Goal: Information Seeking & Learning: Find specific fact

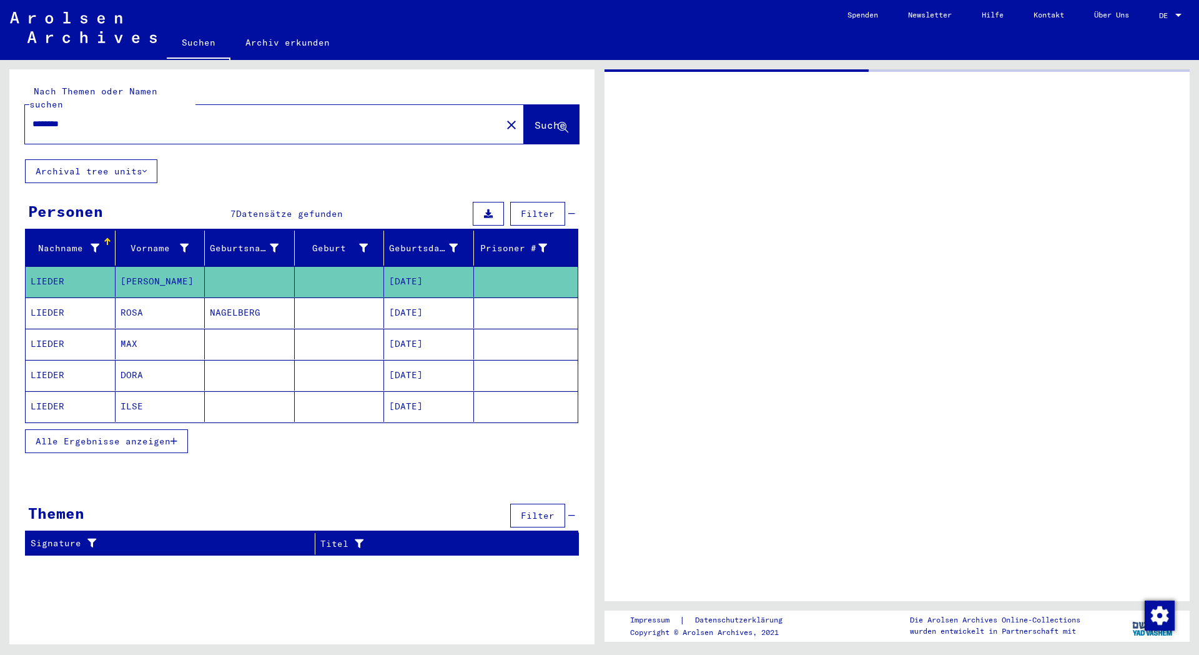
type input "**********"
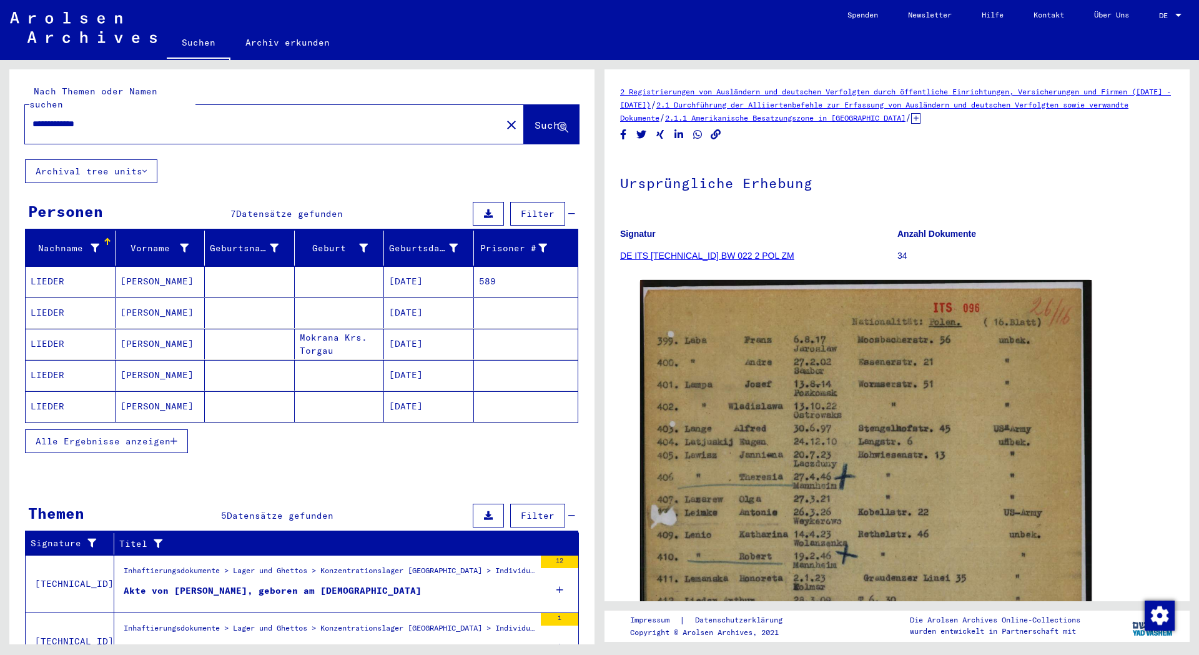
click at [415, 371] on mat-cell "[DATE]" at bounding box center [429, 375] width 90 height 31
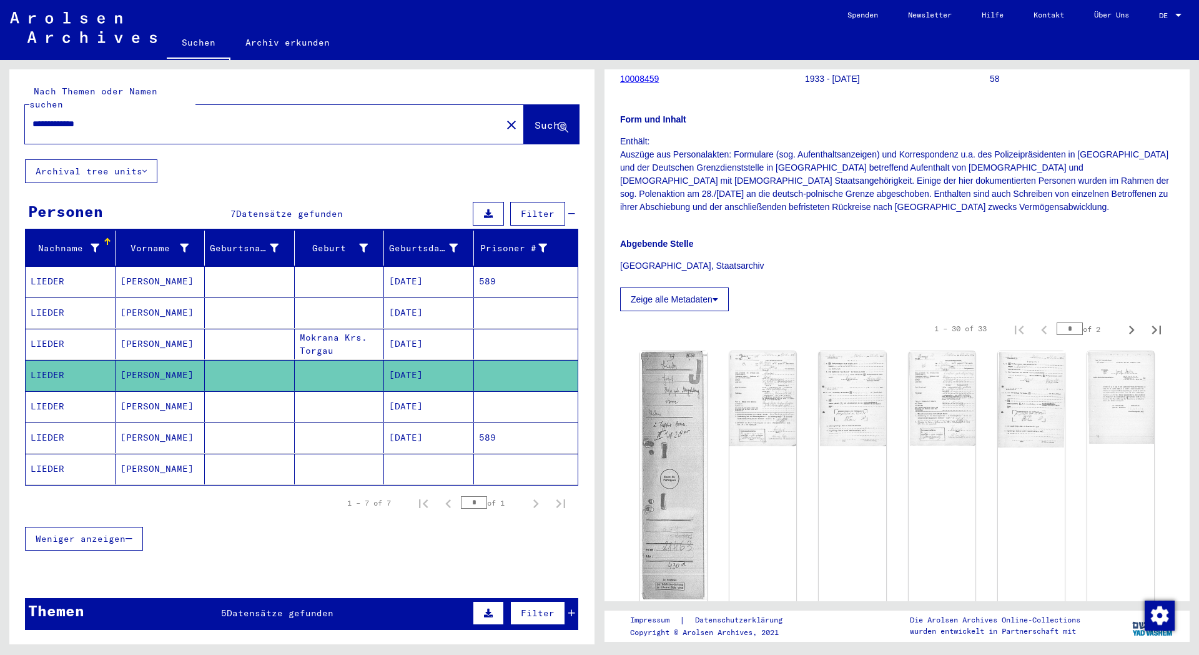
scroll to position [270, 0]
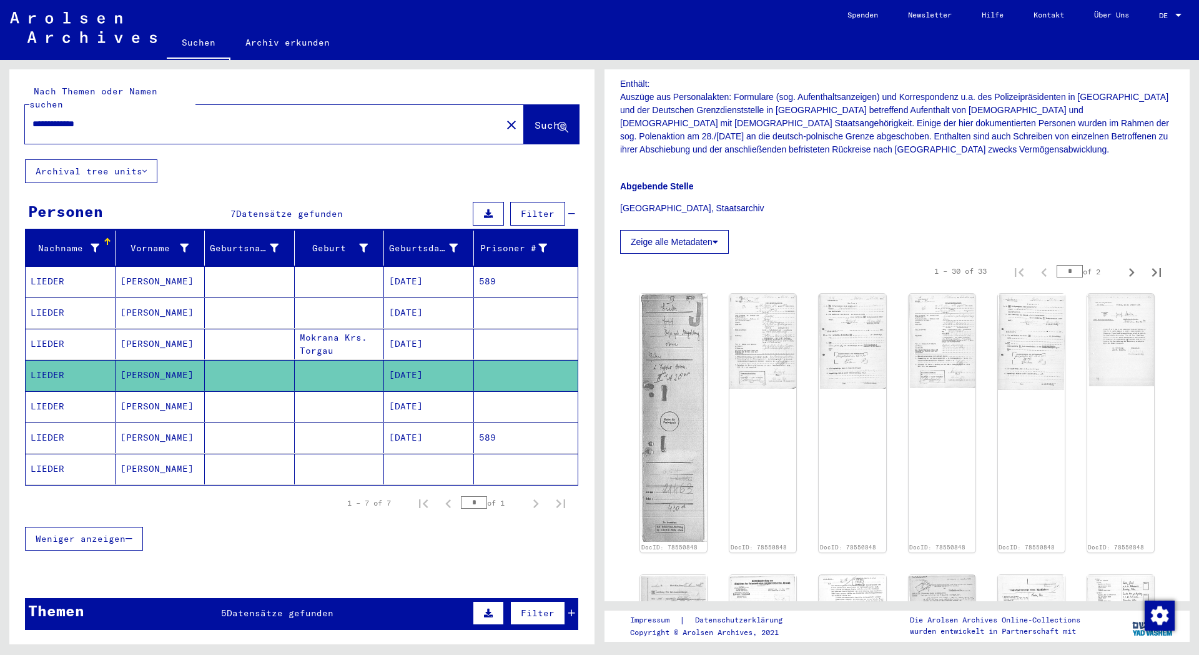
click at [409, 392] on mat-cell "[DATE]" at bounding box center [429, 406] width 90 height 31
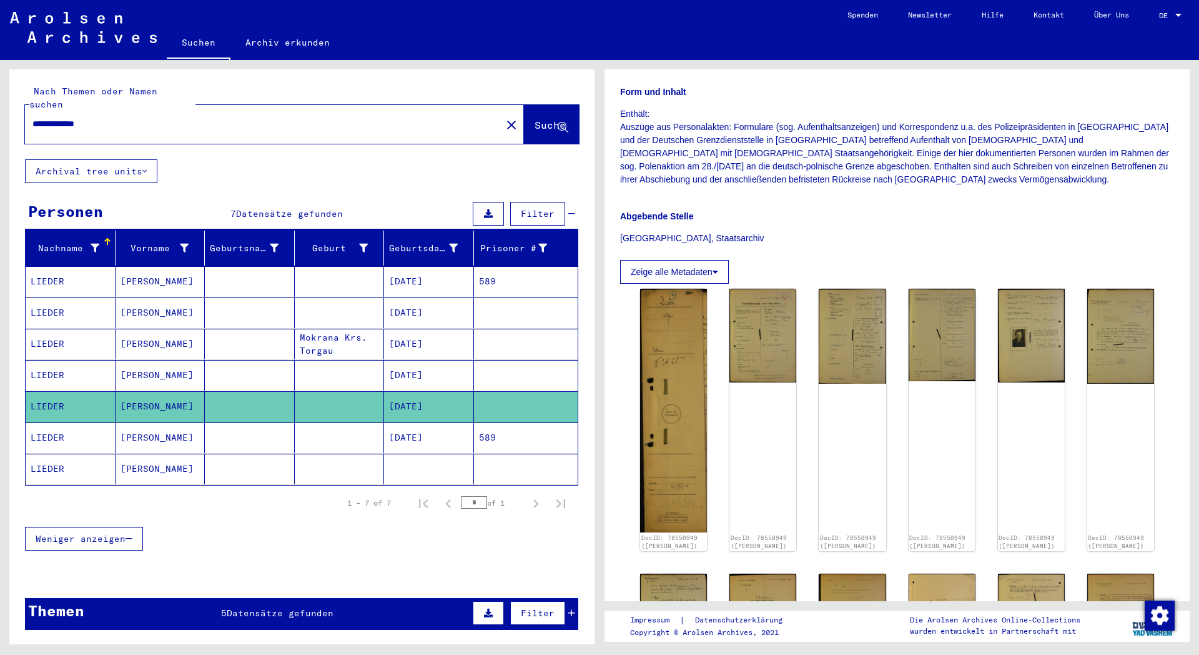
scroll to position [270, 0]
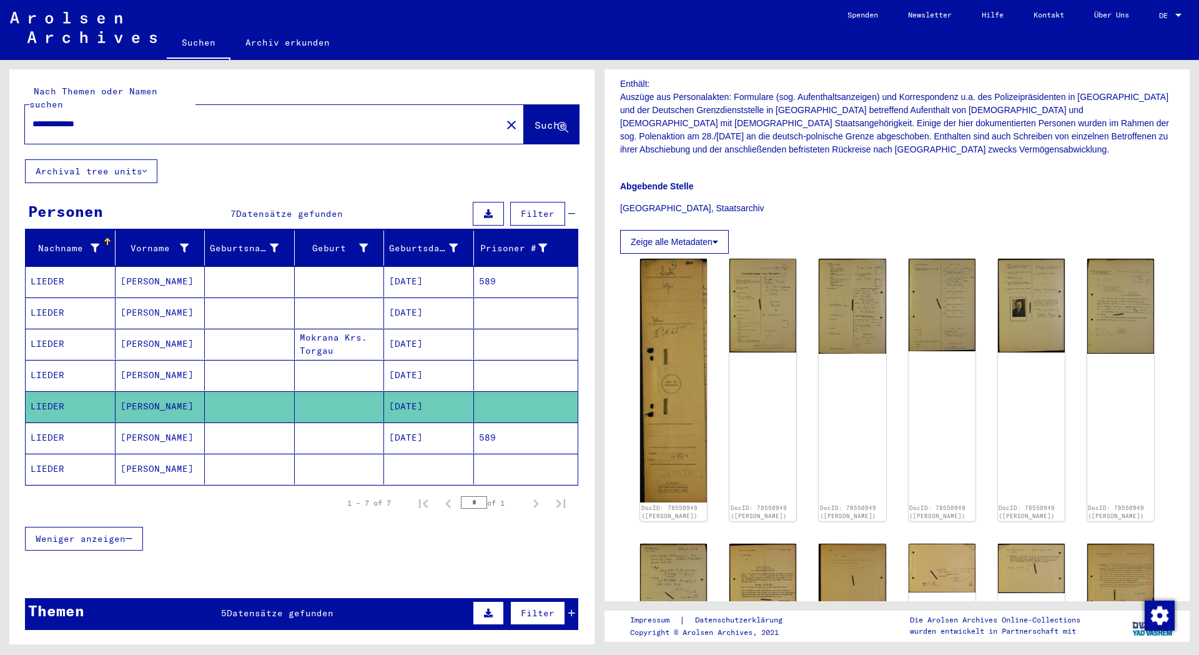
click at [416, 429] on mat-cell "[DATE]" at bounding box center [429, 437] width 90 height 31
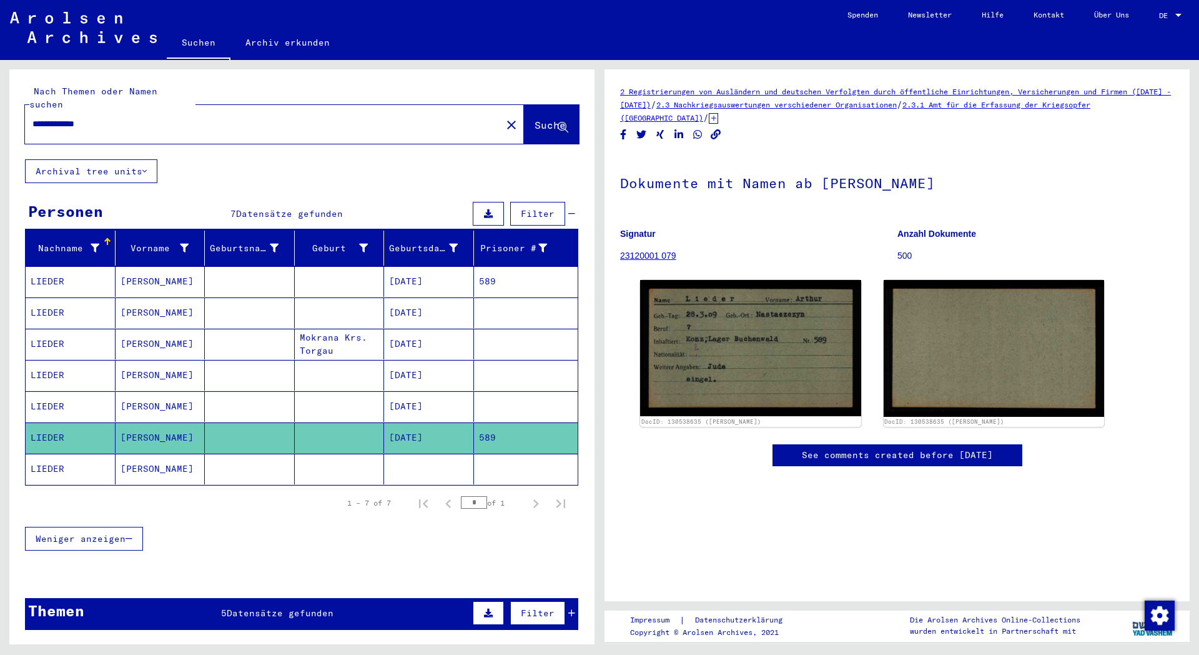
click at [385, 454] on mat-cell at bounding box center [429, 469] width 90 height 31
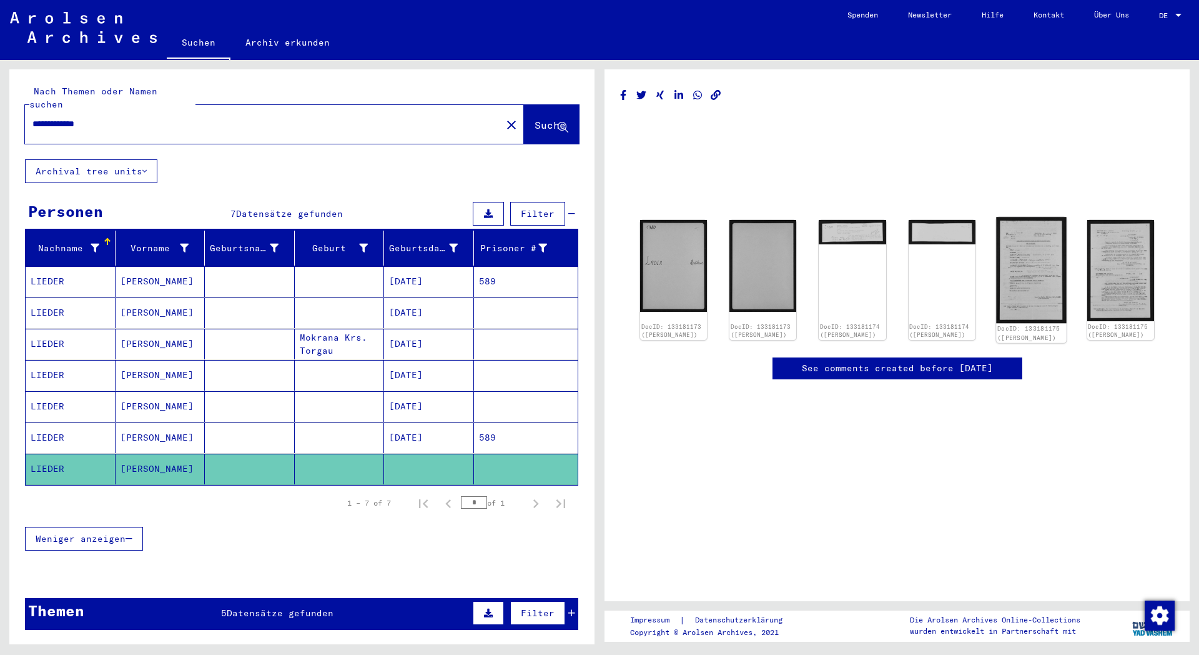
click at [1032, 273] on img at bounding box center [1031, 270] width 71 height 106
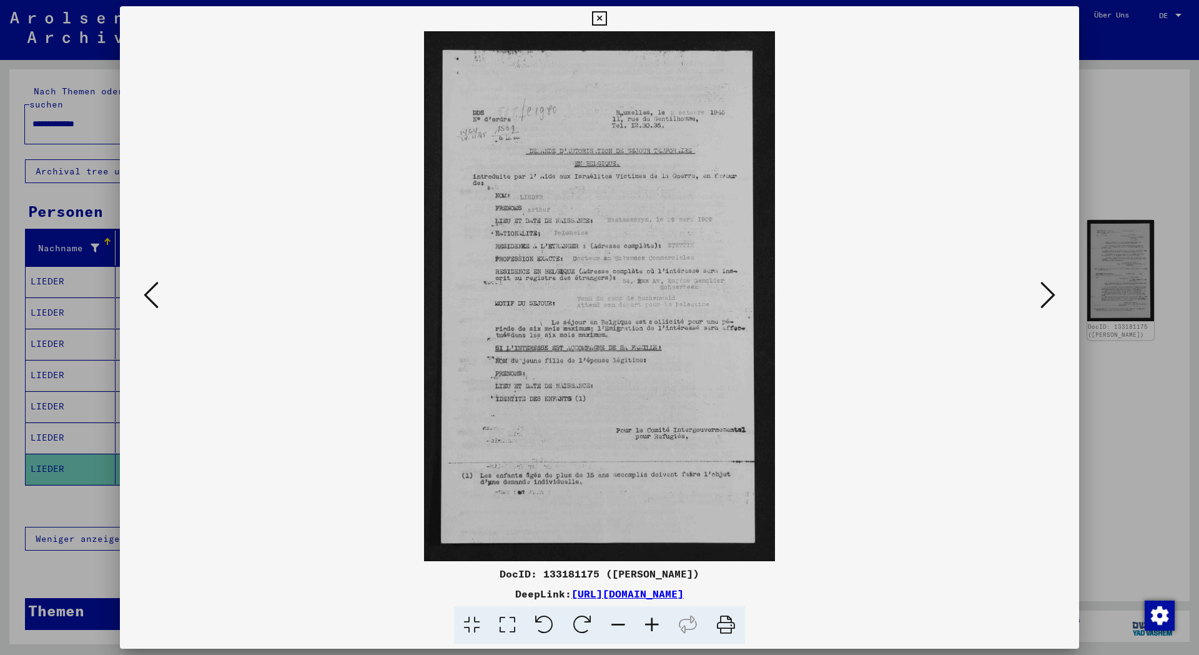
click at [607, 15] on icon at bounding box center [599, 18] width 14 height 15
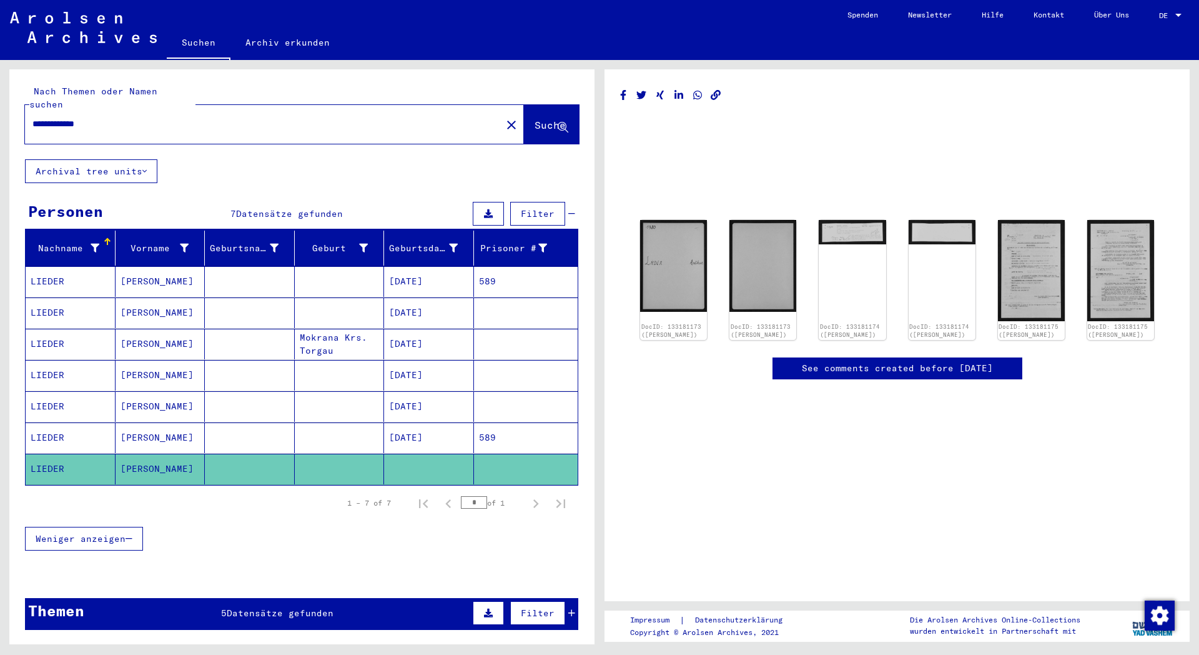
scroll to position [310, 0]
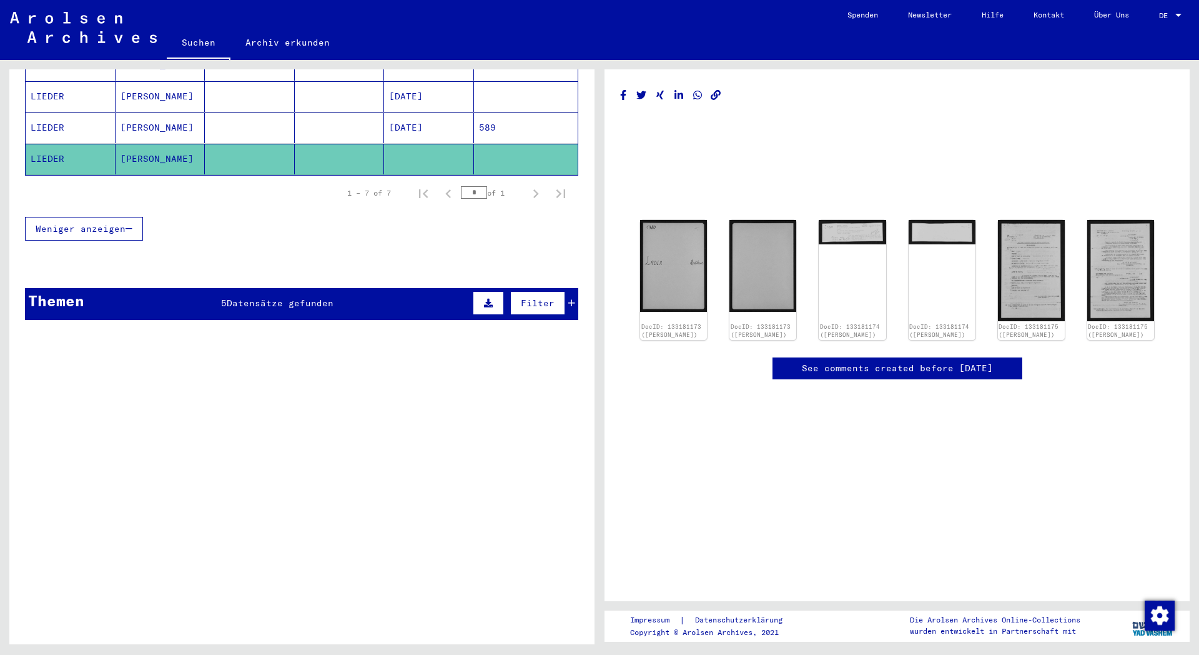
click at [281, 297] on span "Datensätze gefunden" at bounding box center [280, 302] width 107 height 11
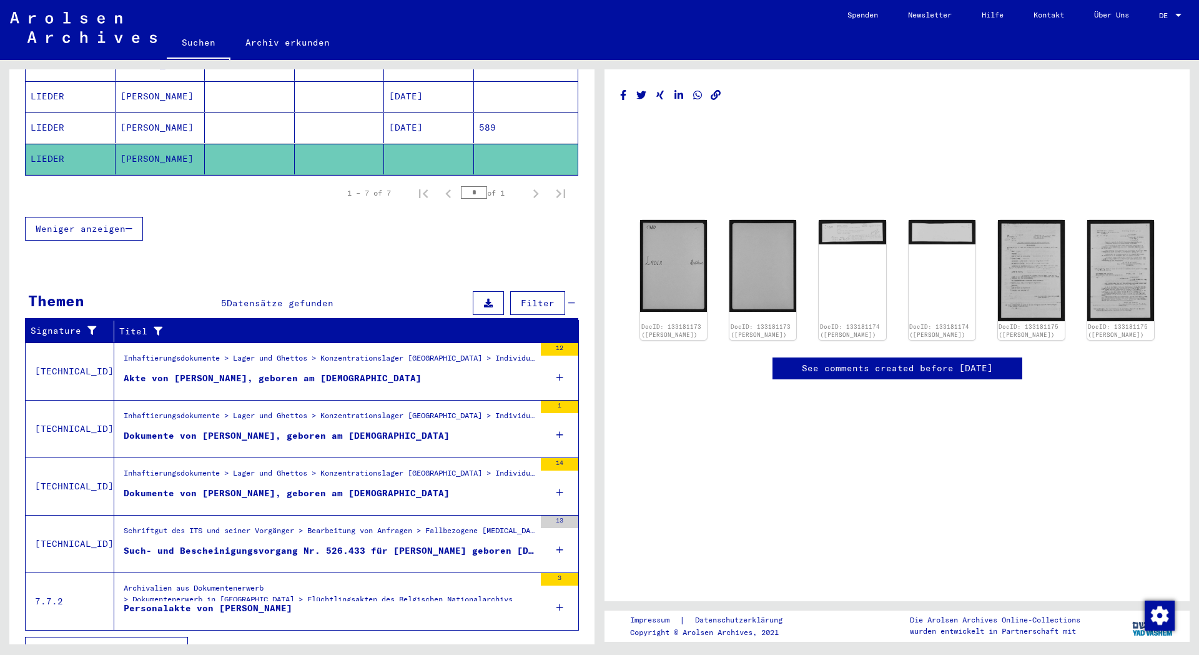
click at [343, 429] on div "Dokumente von [PERSON_NAME], geboren am [DEMOGRAPHIC_DATA]" at bounding box center [287, 435] width 326 height 13
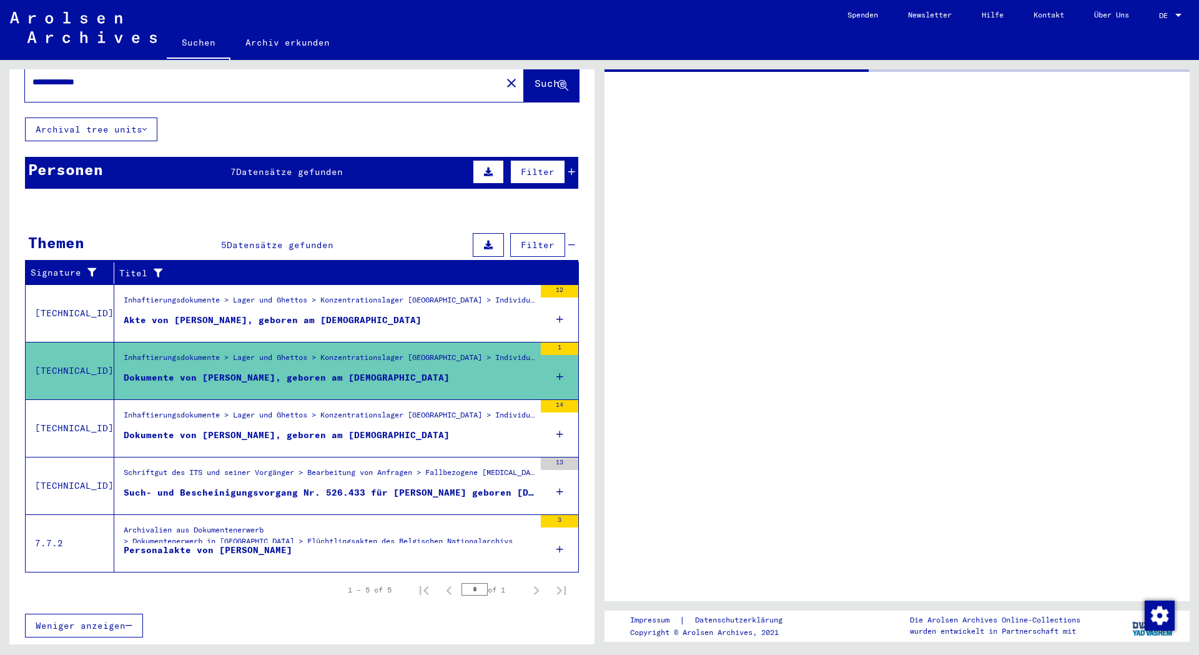
scroll to position [29, 0]
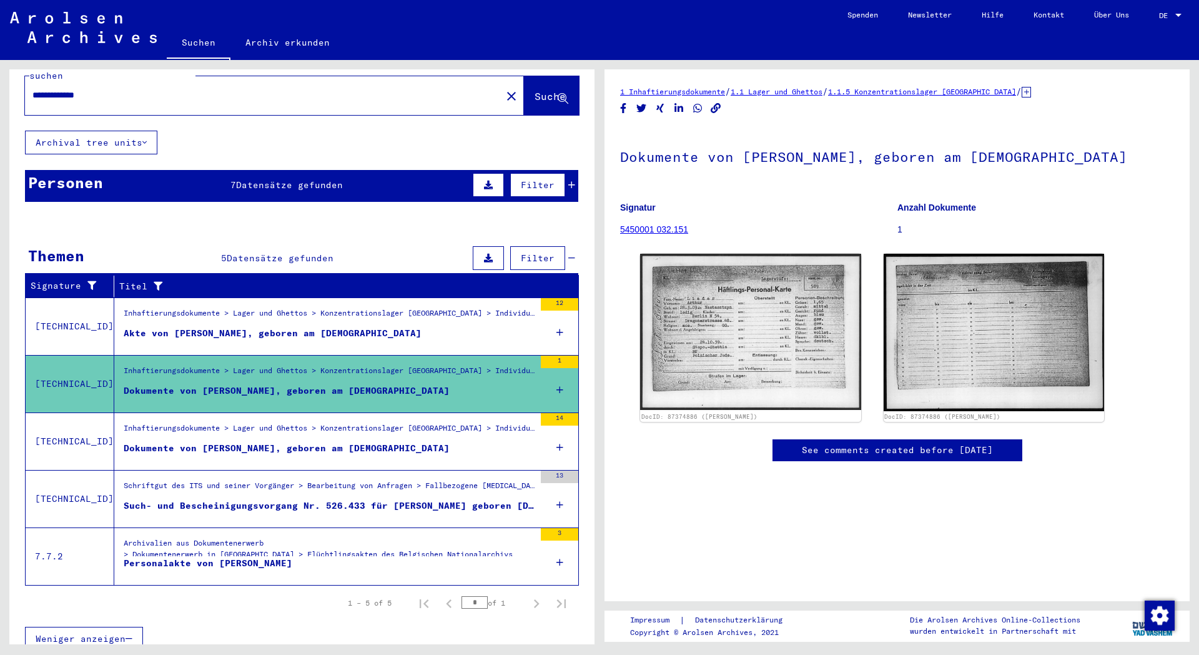
click at [342, 442] on div "Dokumente von [PERSON_NAME], geboren am [DEMOGRAPHIC_DATA]" at bounding box center [287, 448] width 326 height 13
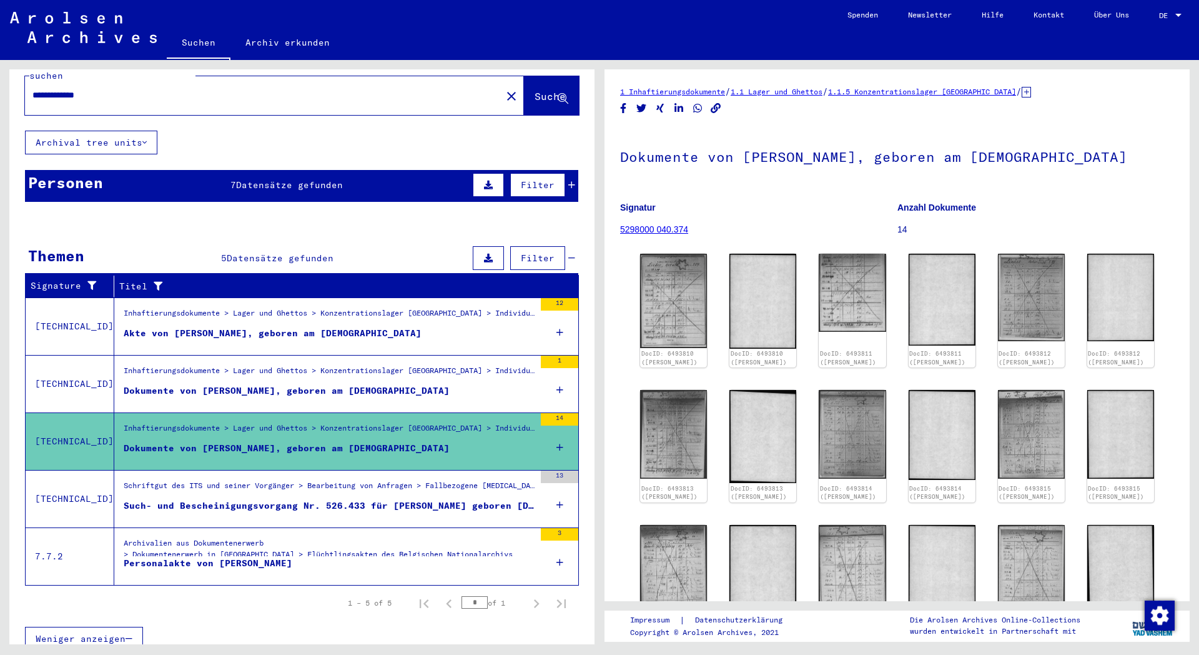
click at [356, 384] on div "Dokumente von [PERSON_NAME], geboren am [DEMOGRAPHIC_DATA]" at bounding box center [287, 390] width 326 height 13
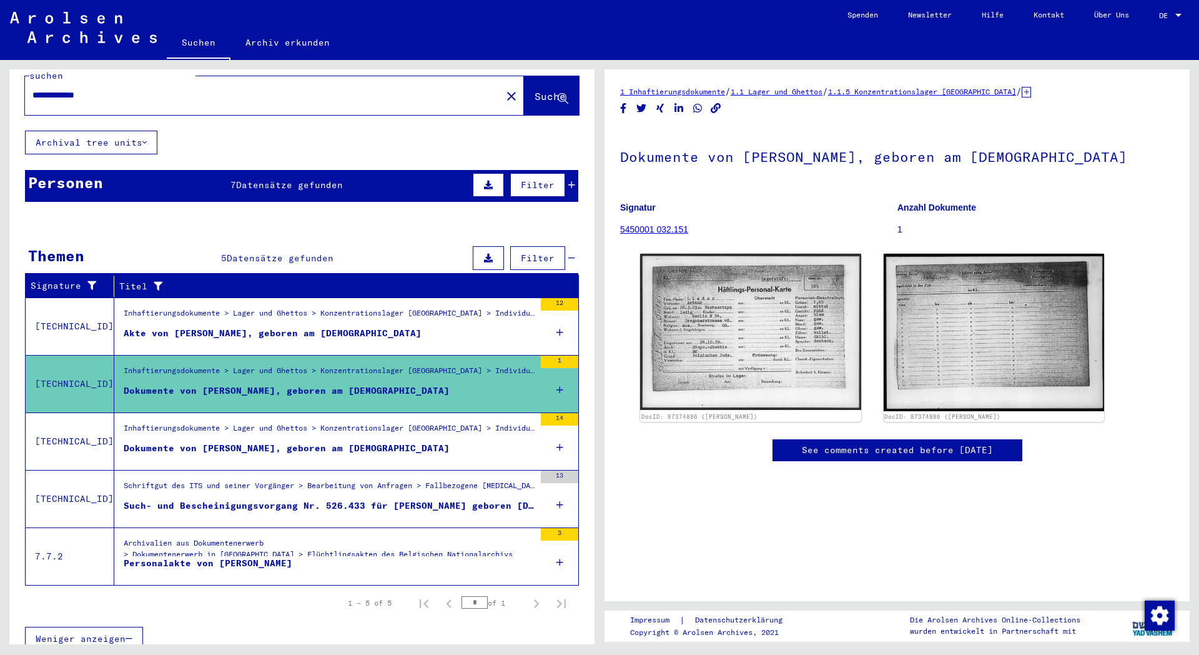
click at [300, 313] on mat-grid-list "Inhaftierungsdokumente > Lager und Ghettos > Konzentrationslager [GEOGRAPHIC_DA…" at bounding box center [329, 326] width 411 height 38
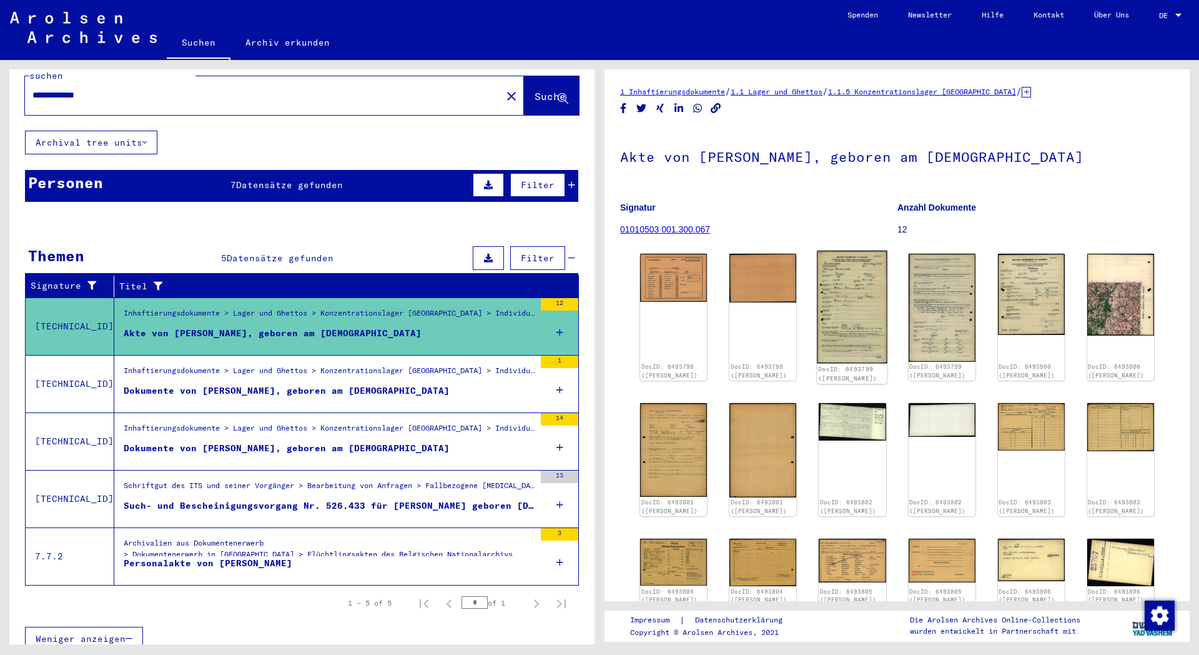
click at [865, 338] on img at bounding box center [853, 307] width 71 height 113
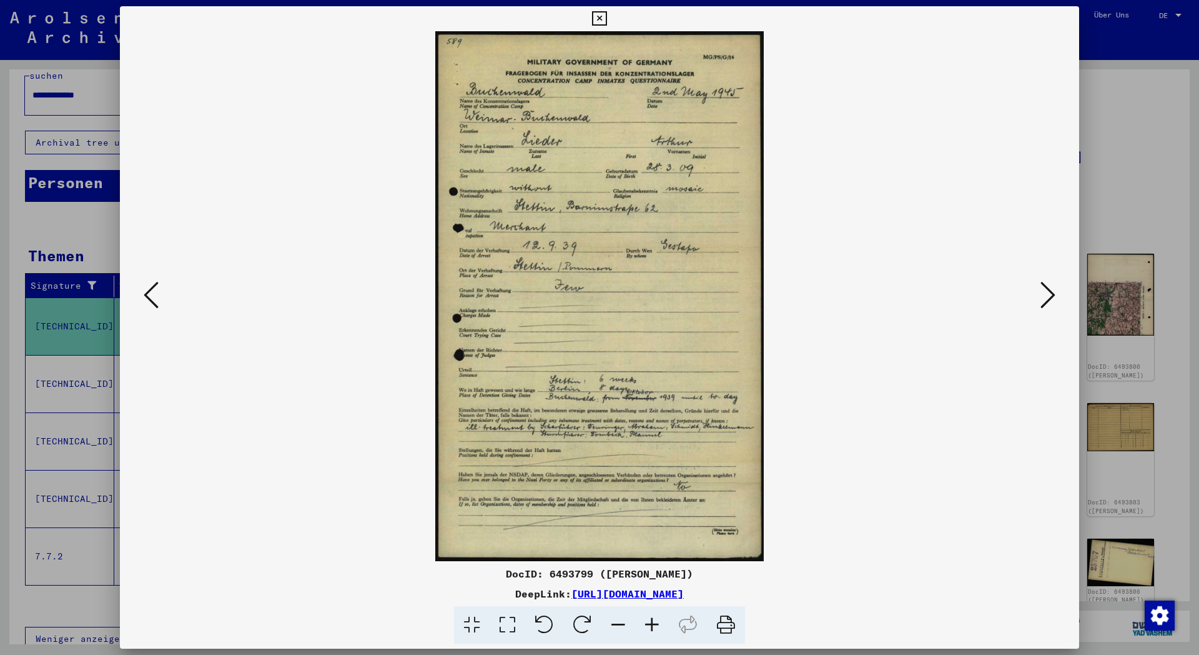
click at [1047, 292] on icon at bounding box center [1048, 295] width 15 height 30
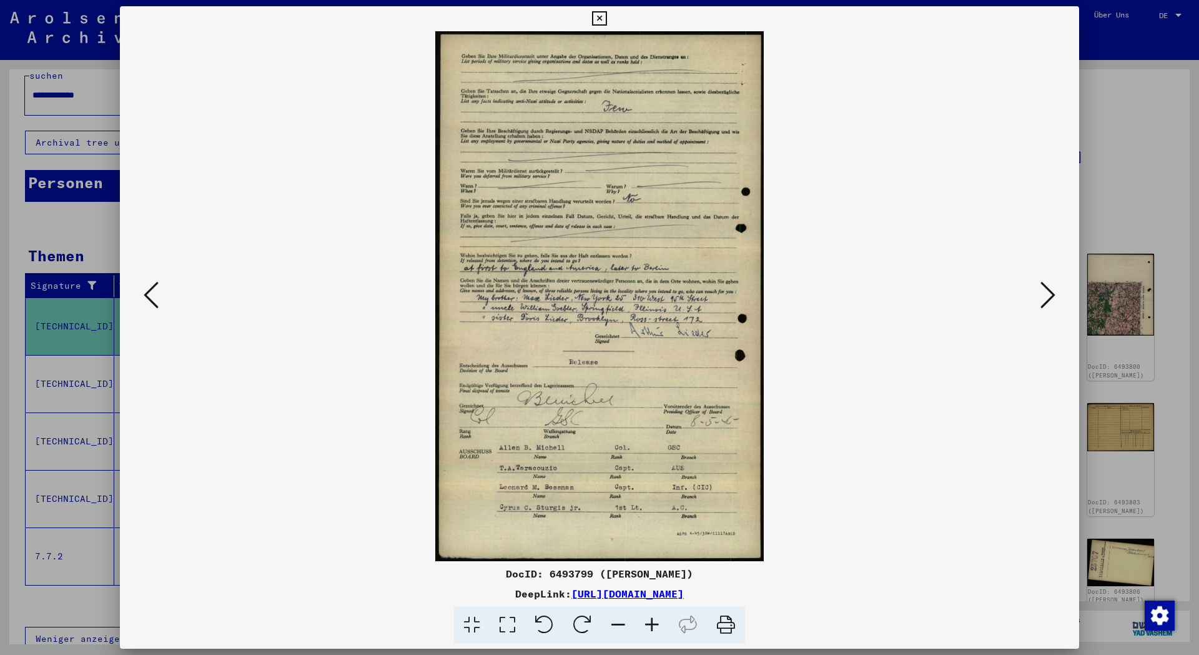
click at [1047, 293] on icon at bounding box center [1048, 295] width 15 height 30
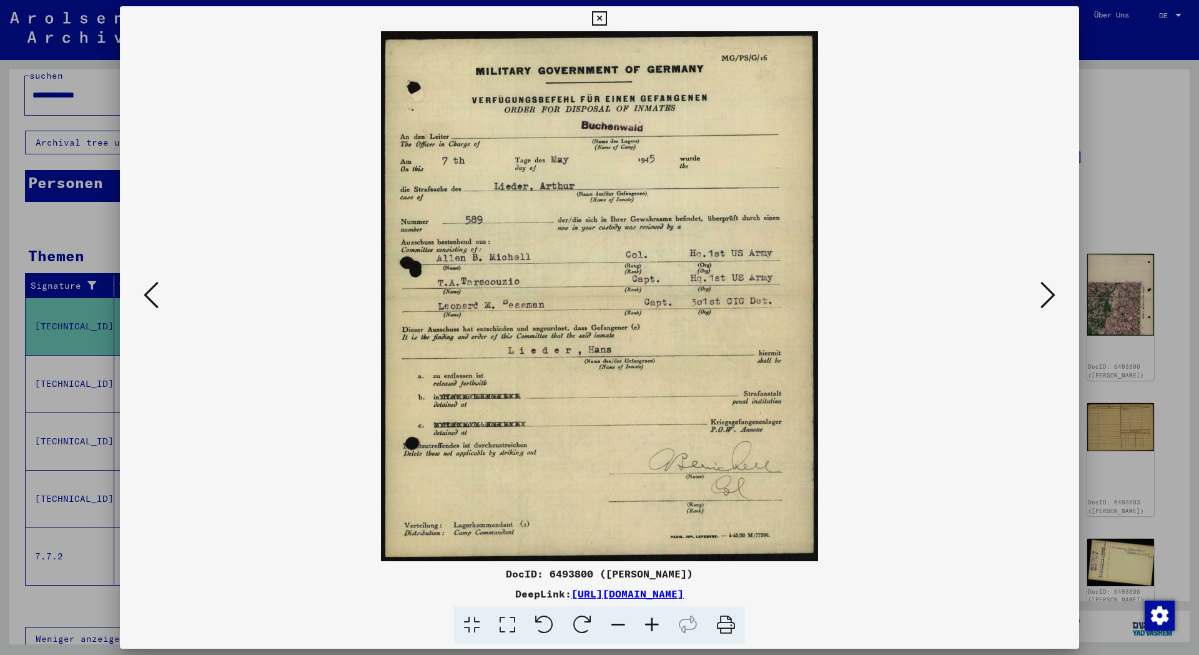
click at [1047, 293] on icon at bounding box center [1048, 295] width 15 height 30
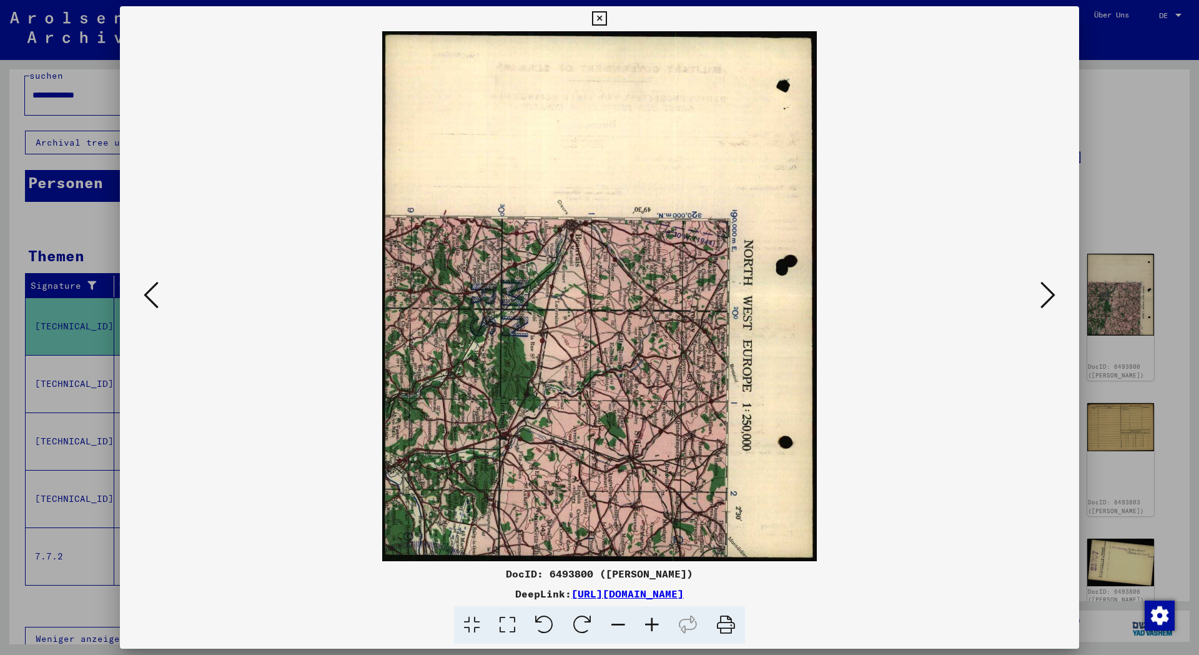
click at [1047, 293] on icon at bounding box center [1048, 295] width 15 height 30
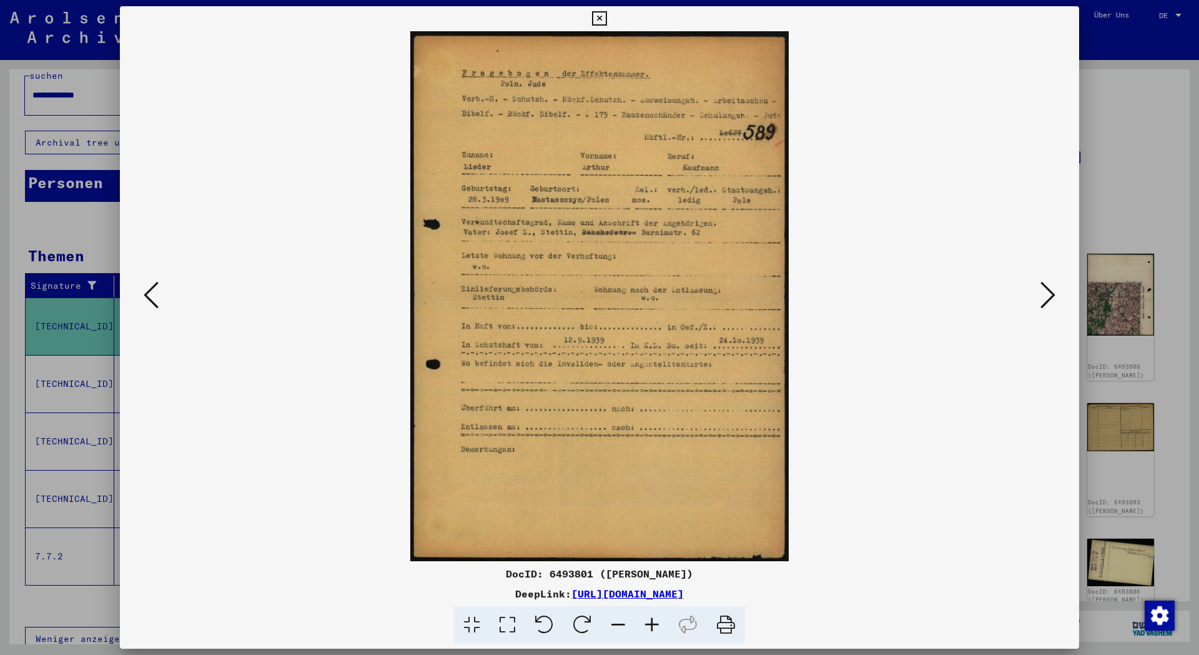
click at [1047, 293] on icon at bounding box center [1048, 295] width 15 height 30
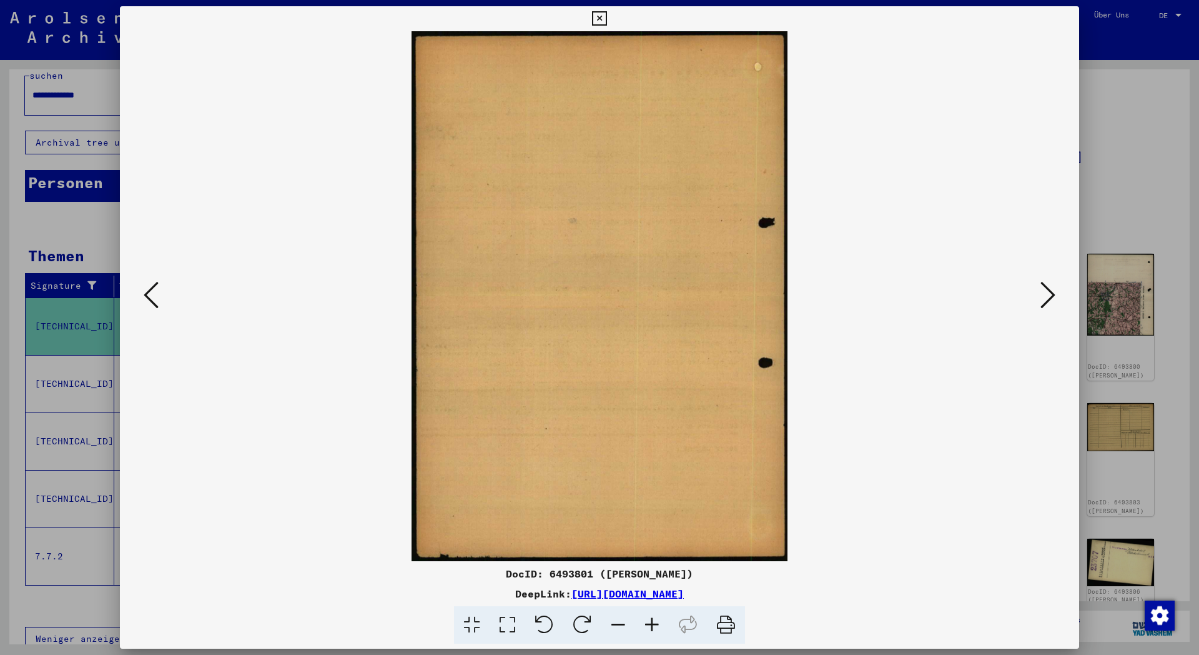
click at [1047, 293] on icon at bounding box center [1048, 295] width 15 height 30
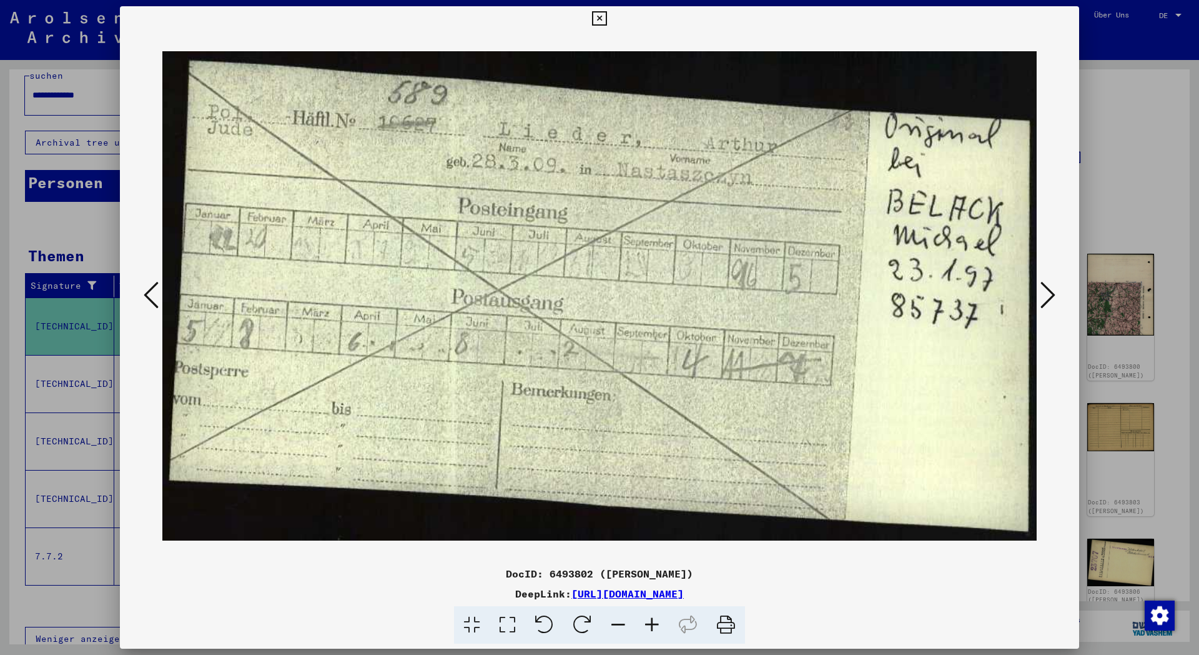
click at [1047, 293] on icon at bounding box center [1048, 295] width 15 height 30
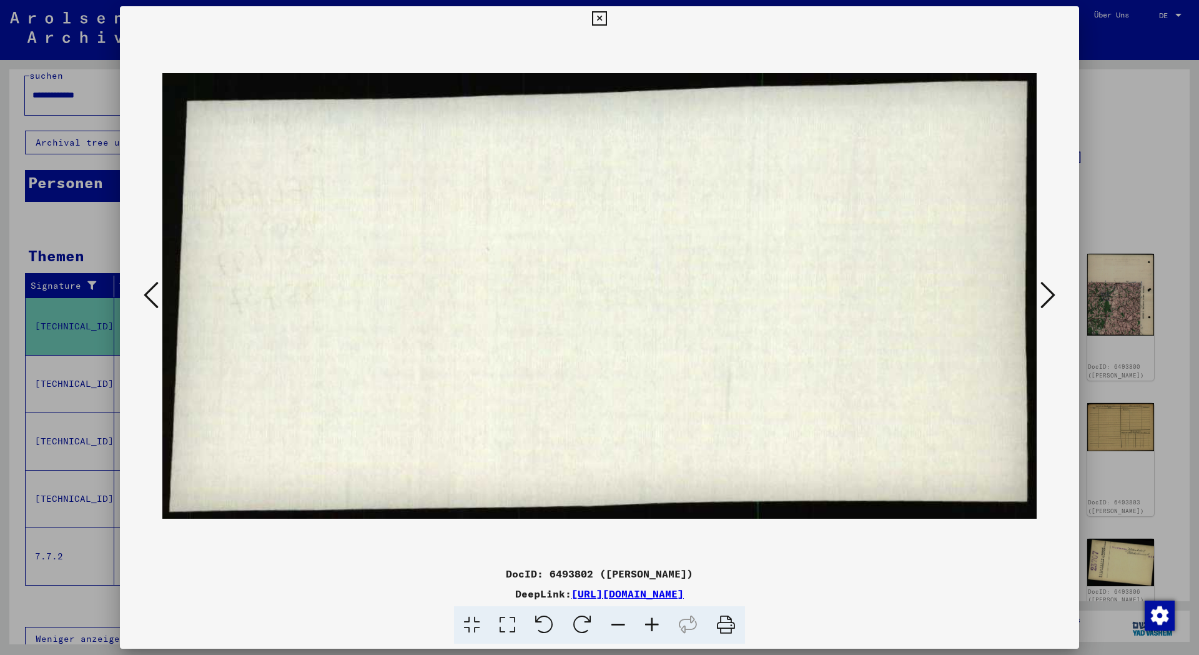
click at [1047, 293] on icon at bounding box center [1048, 295] width 15 height 30
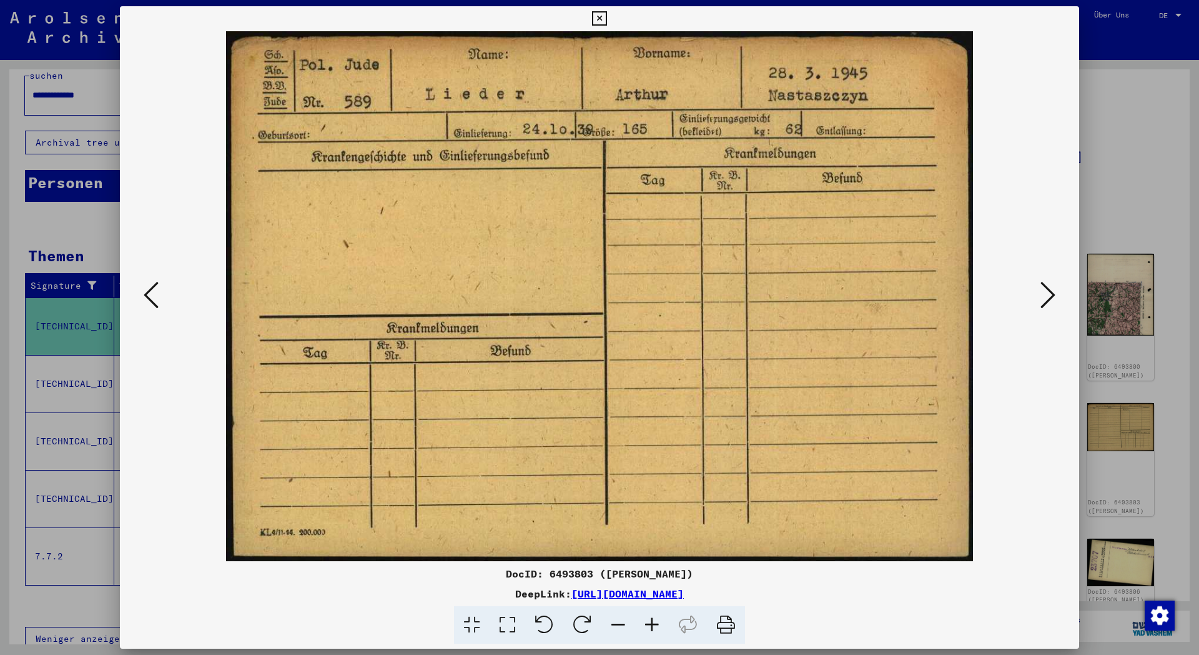
click at [1047, 293] on icon at bounding box center [1048, 295] width 15 height 30
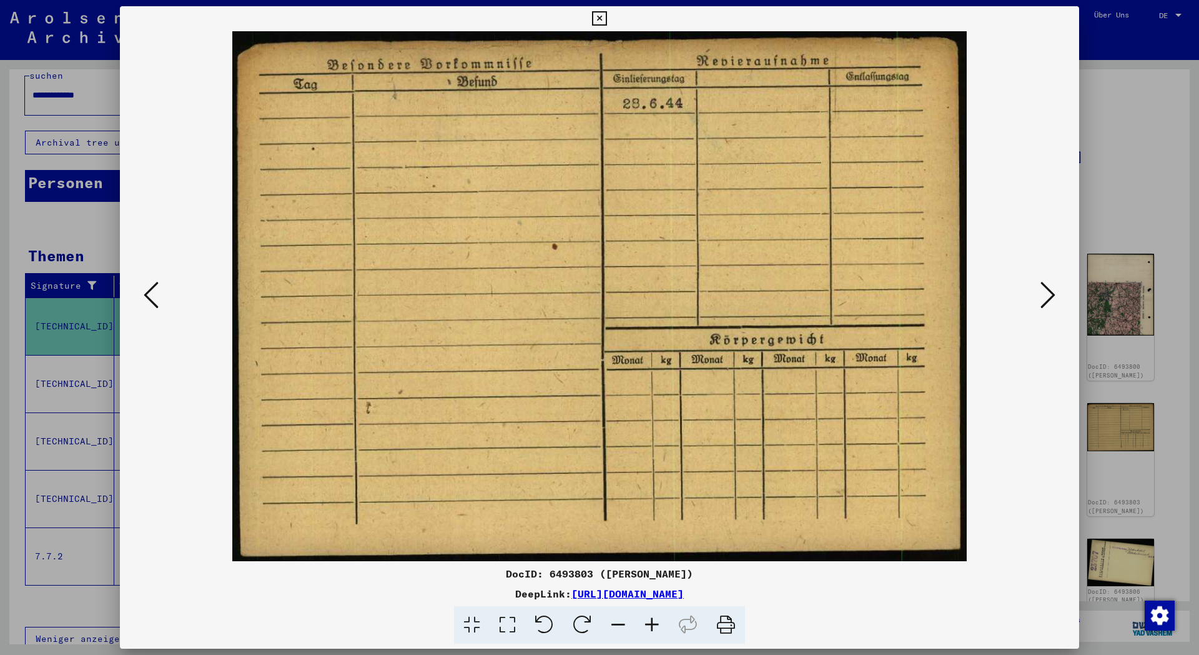
click at [1047, 293] on icon at bounding box center [1048, 295] width 15 height 30
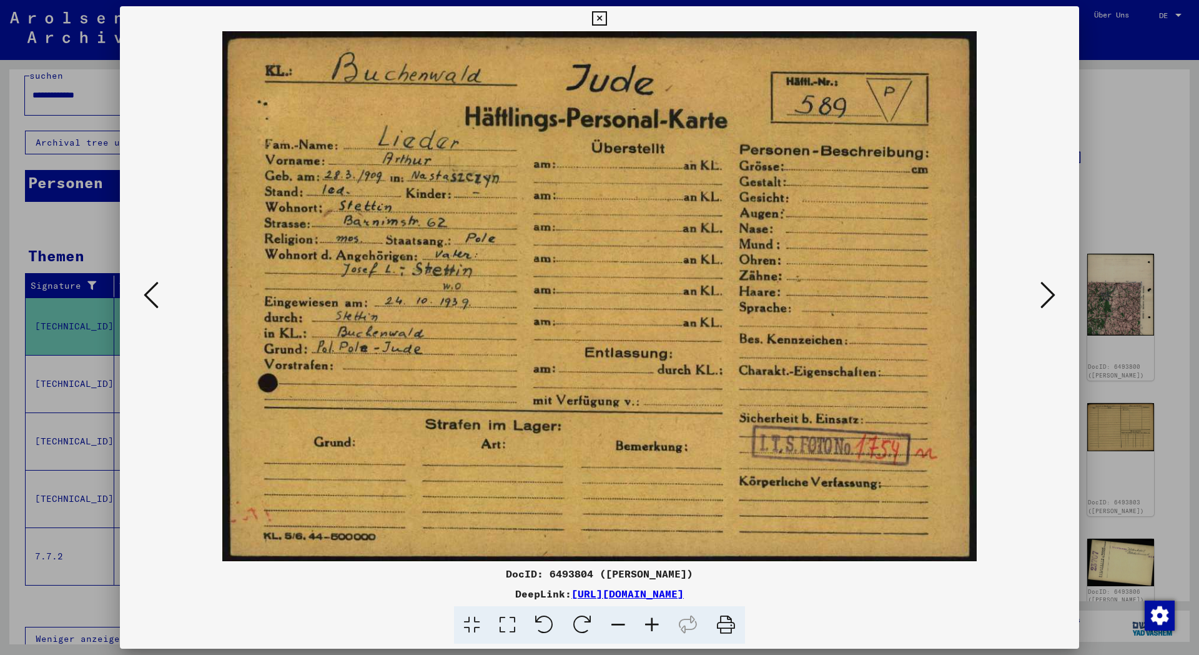
click at [607, 16] on icon at bounding box center [599, 18] width 14 height 15
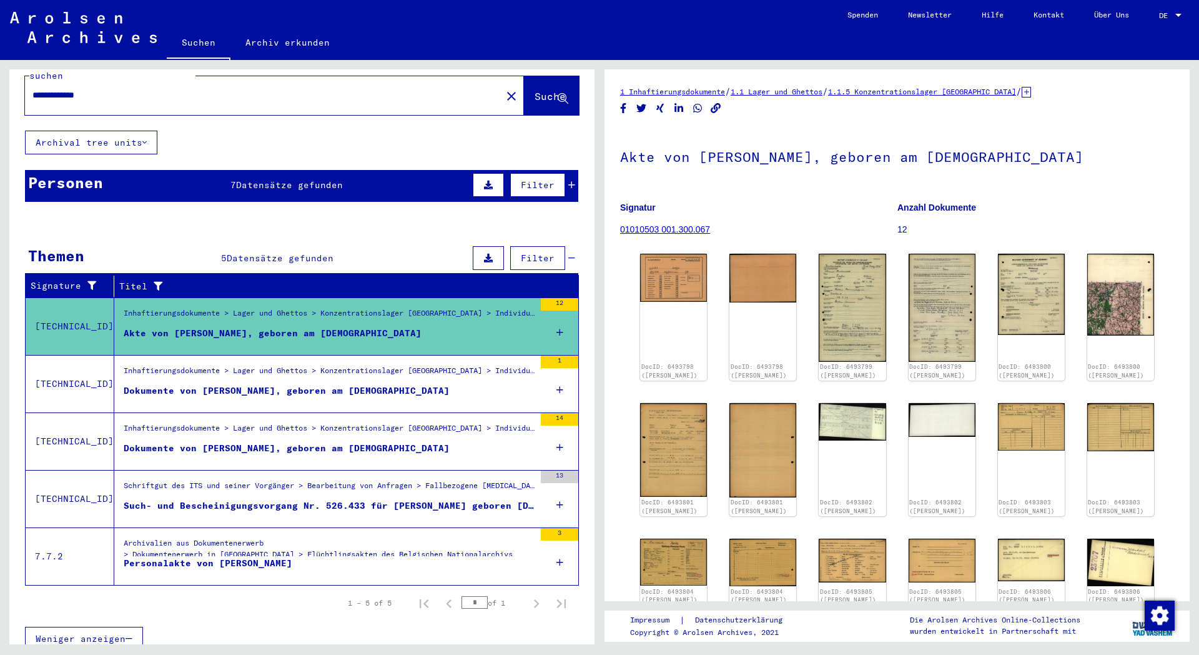
click at [299, 179] on span "Datensätze gefunden" at bounding box center [289, 184] width 107 height 11
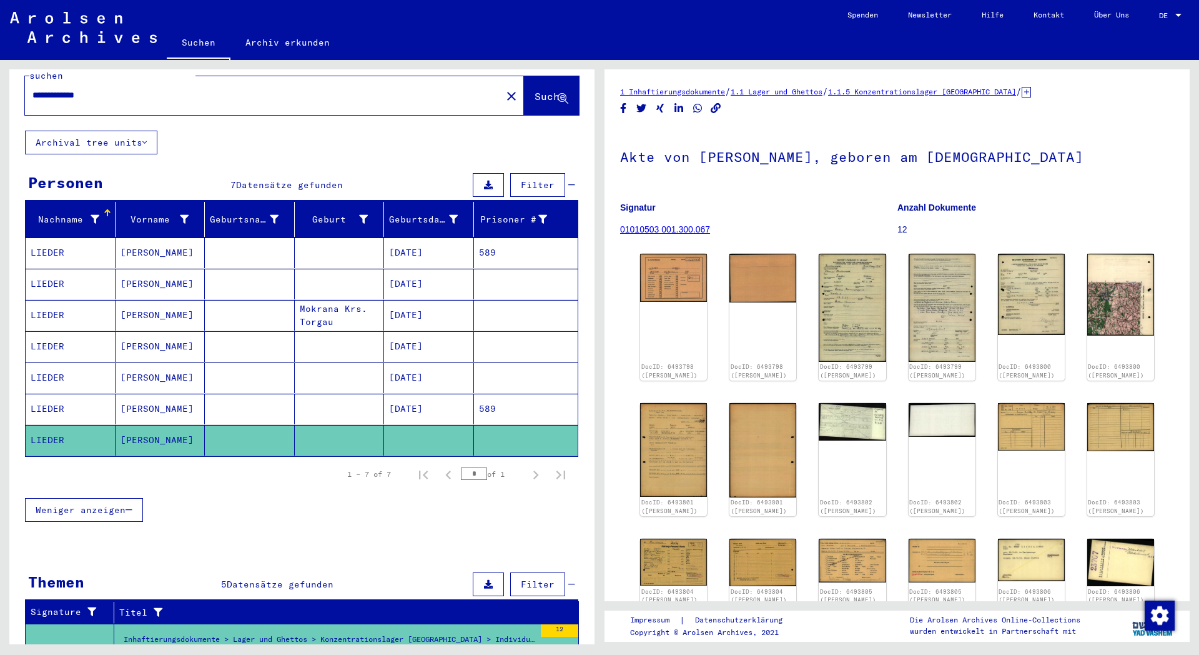
click at [425, 237] on mat-cell "[DATE]" at bounding box center [429, 252] width 90 height 31
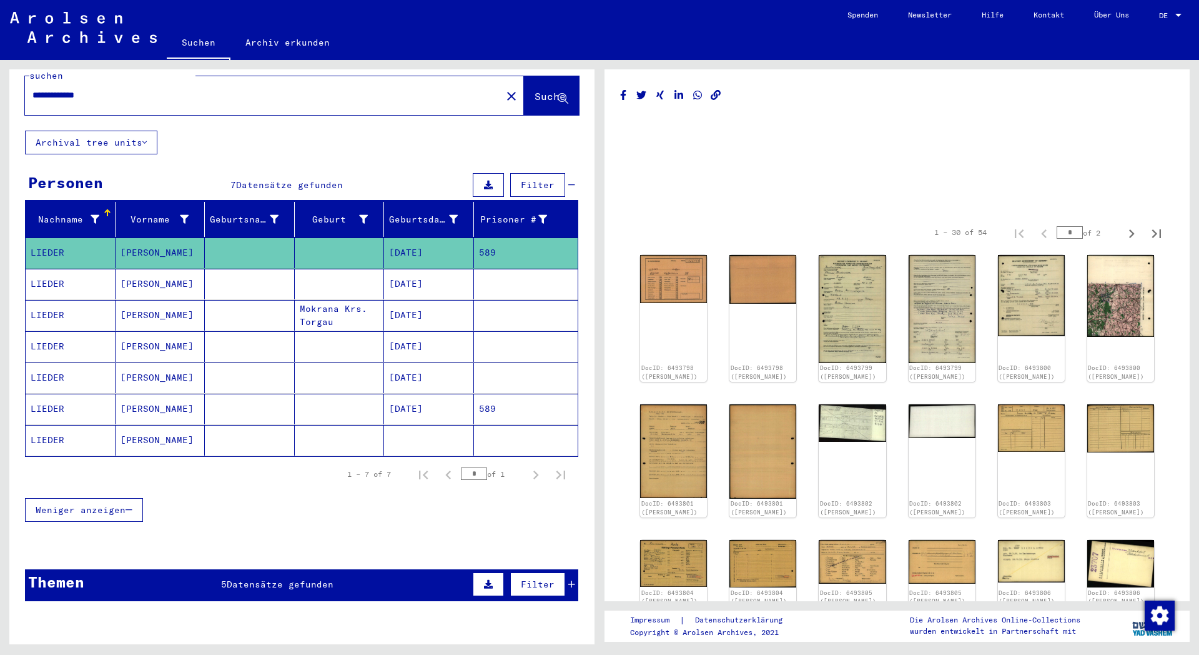
click at [417, 269] on mat-cell "[DATE]" at bounding box center [429, 284] width 90 height 31
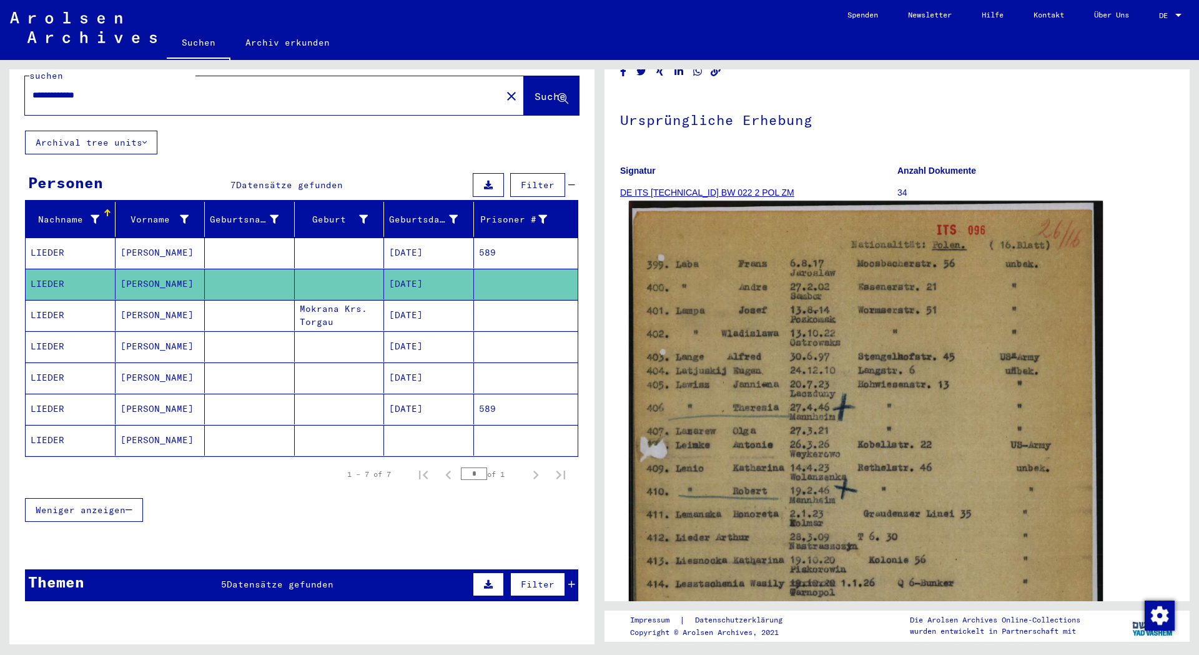
scroll to position [135, 0]
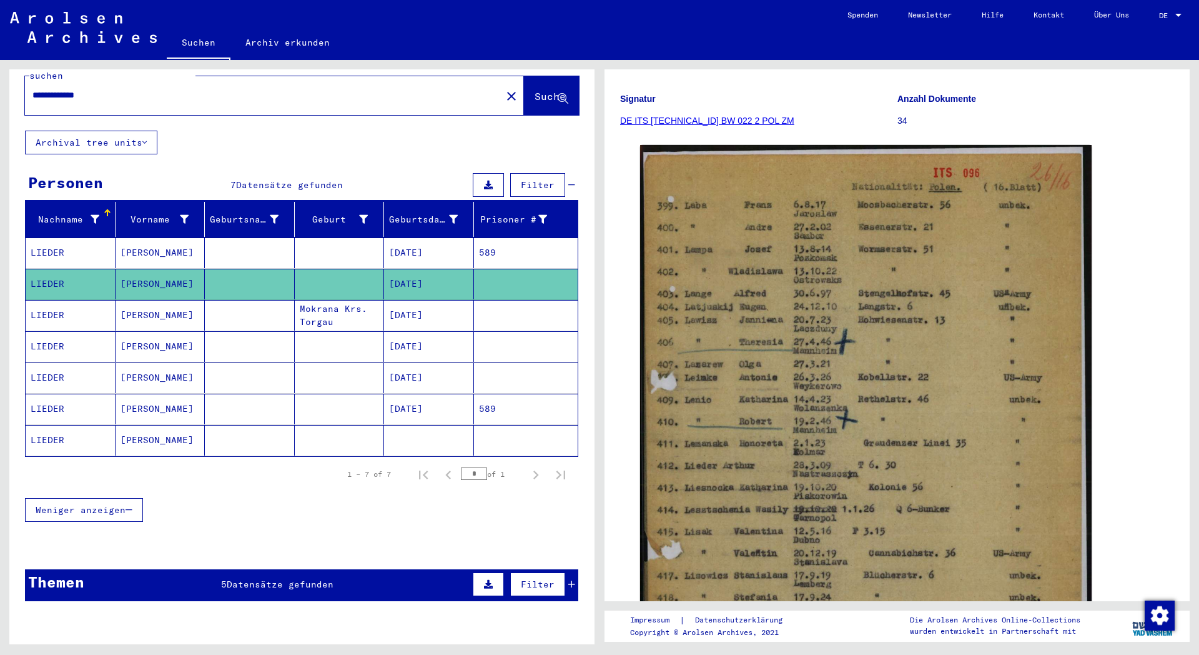
click at [410, 340] on mat-cell "[DATE]" at bounding box center [429, 346] width 90 height 31
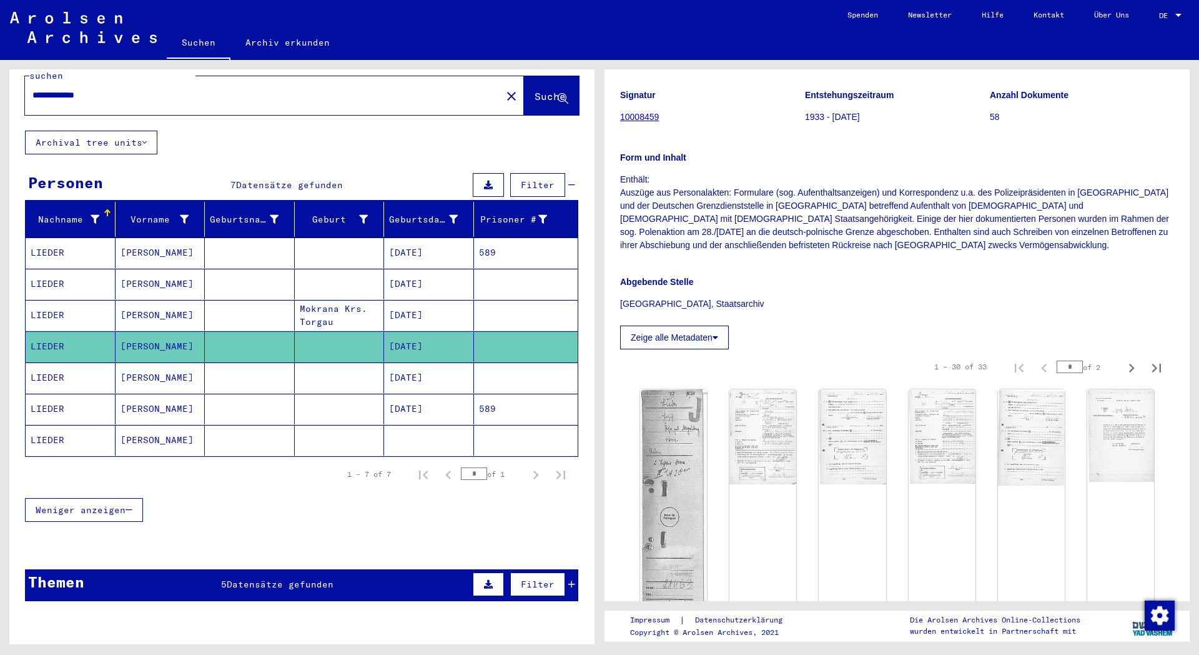
scroll to position [202, 0]
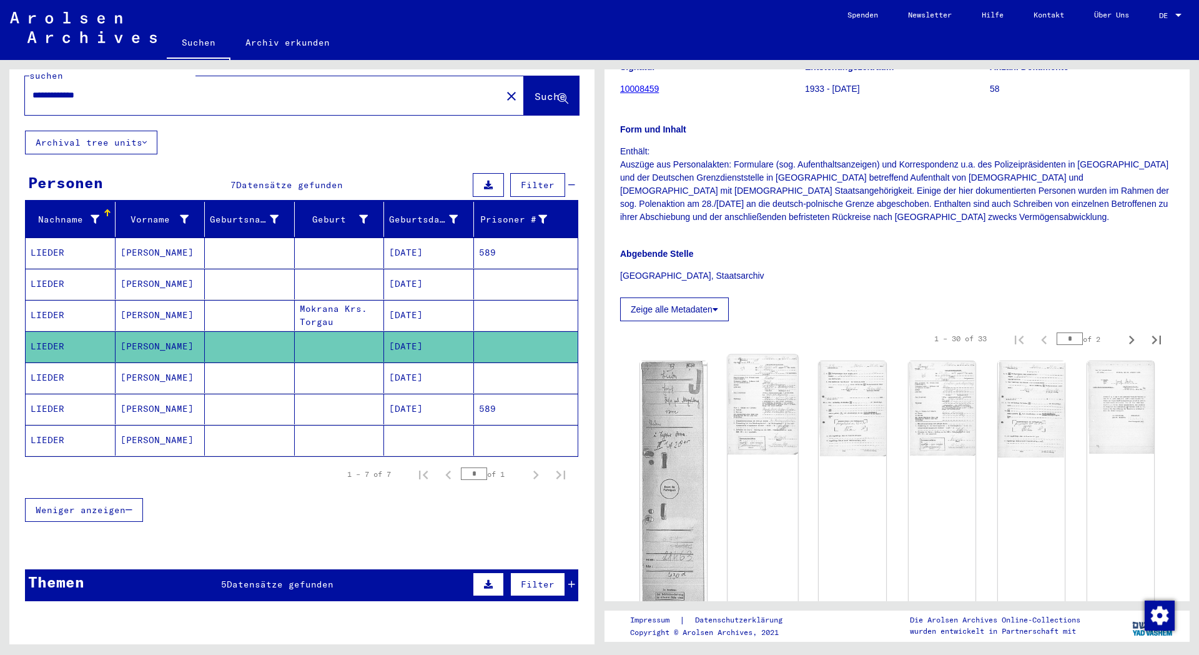
click at [776, 385] on img at bounding box center [763, 404] width 71 height 99
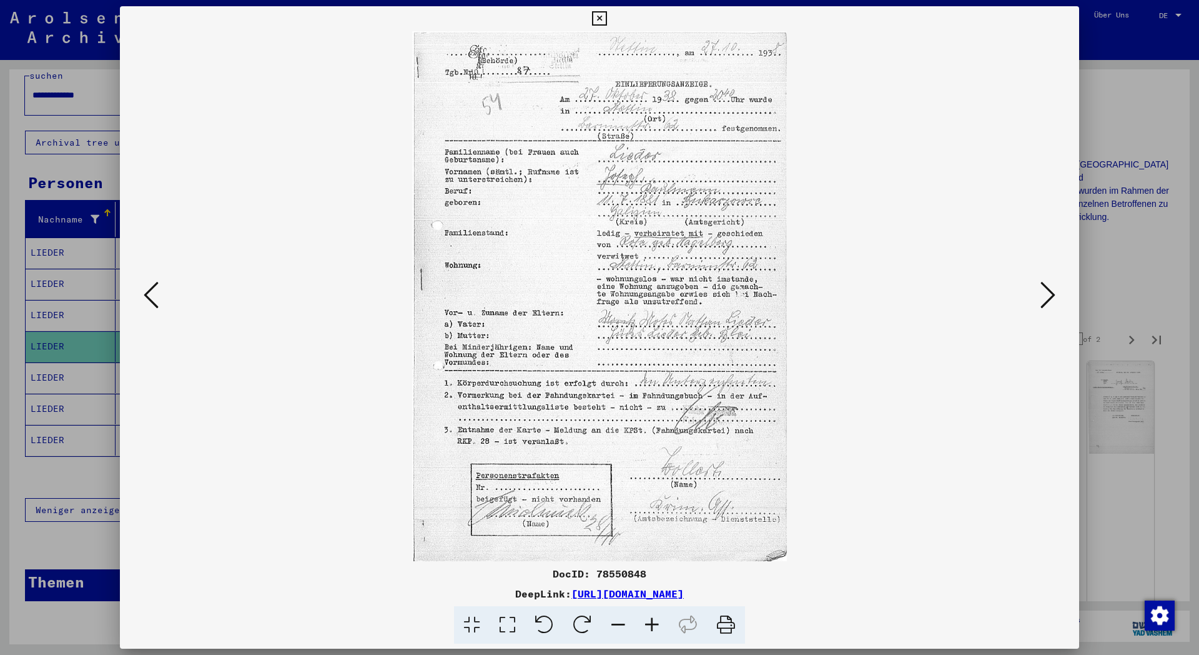
click at [144, 289] on icon at bounding box center [151, 295] width 15 height 30
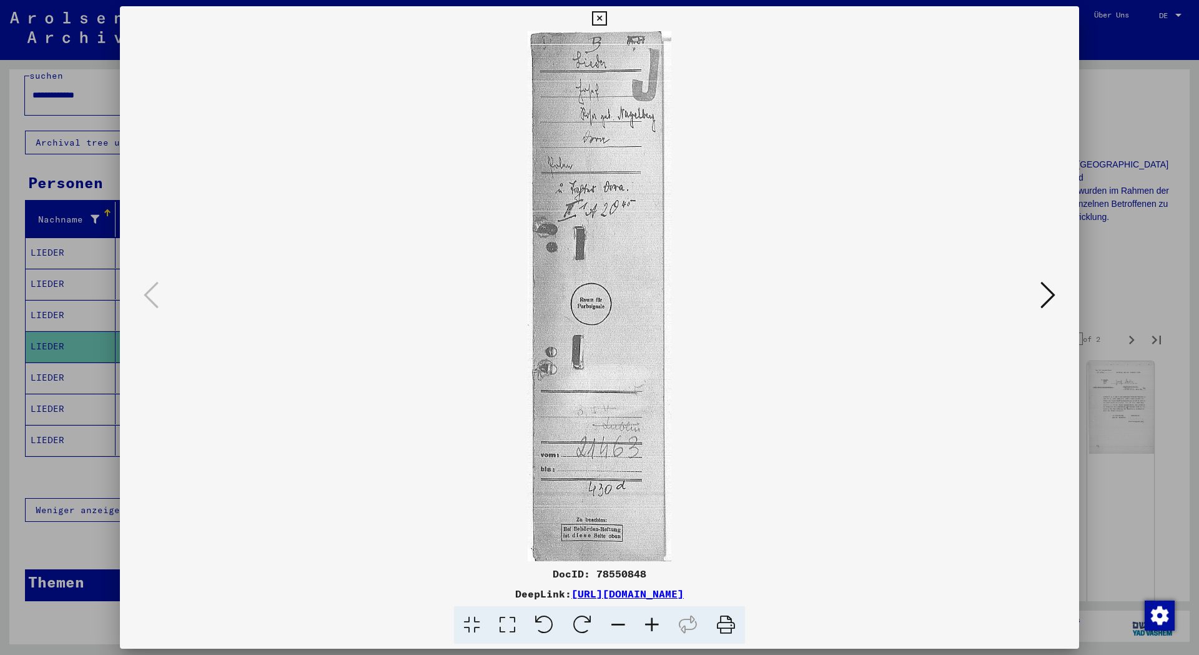
click at [1047, 290] on icon at bounding box center [1048, 295] width 15 height 30
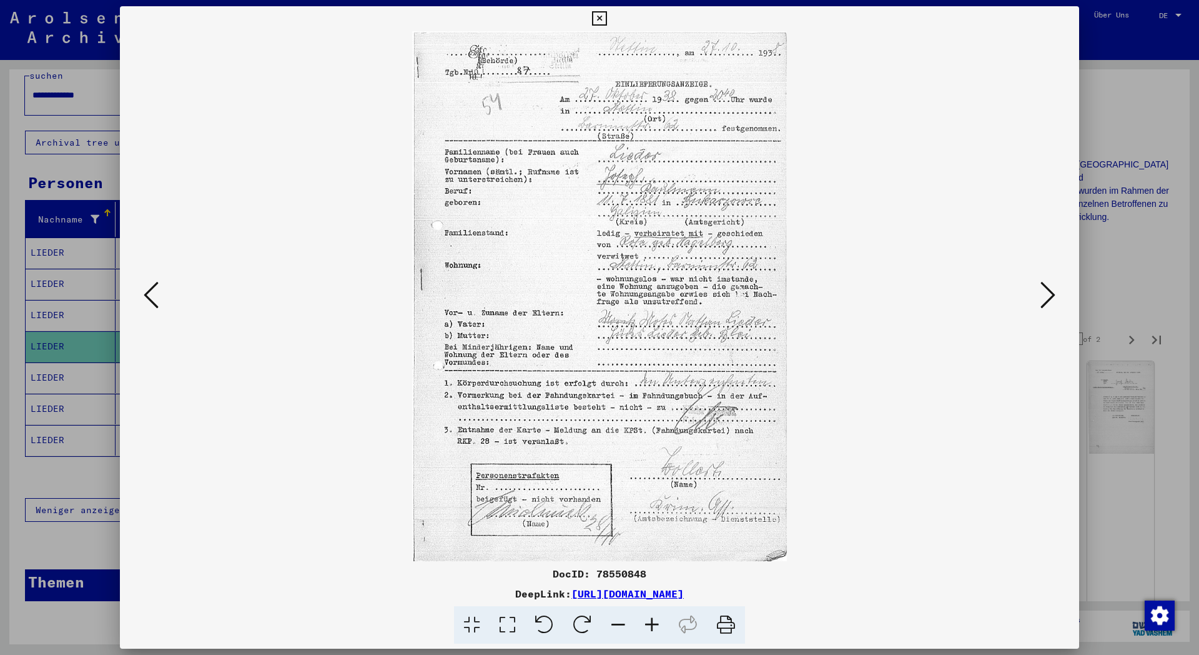
click at [1048, 290] on icon at bounding box center [1048, 295] width 15 height 30
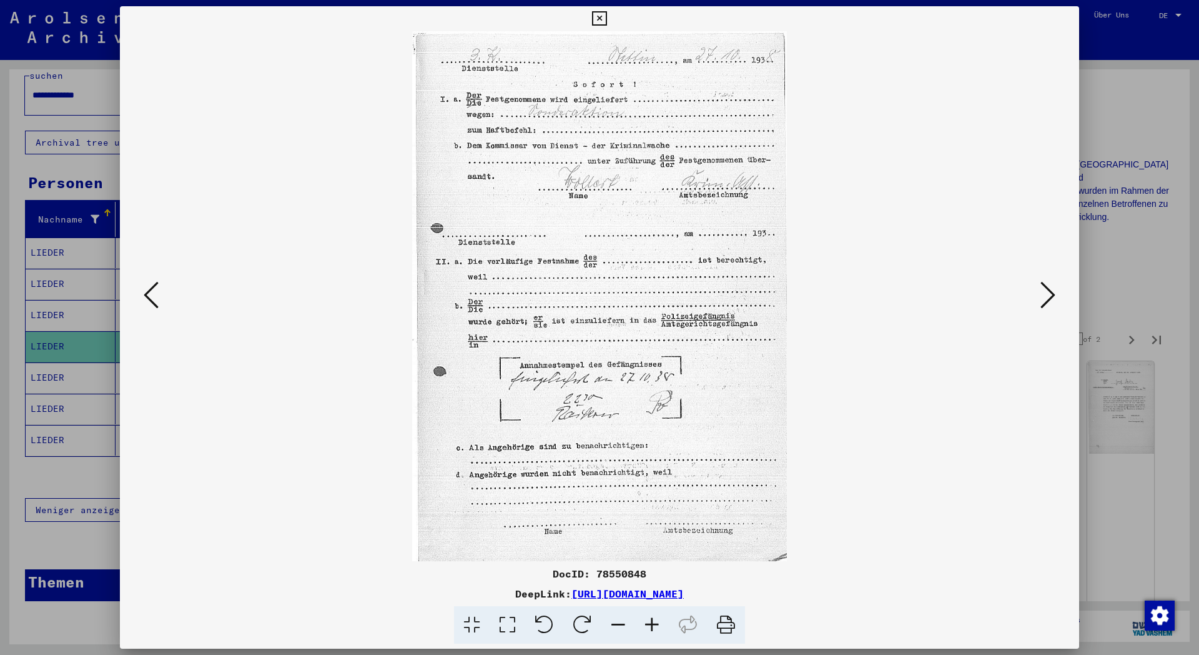
click at [1048, 290] on icon at bounding box center [1048, 295] width 15 height 30
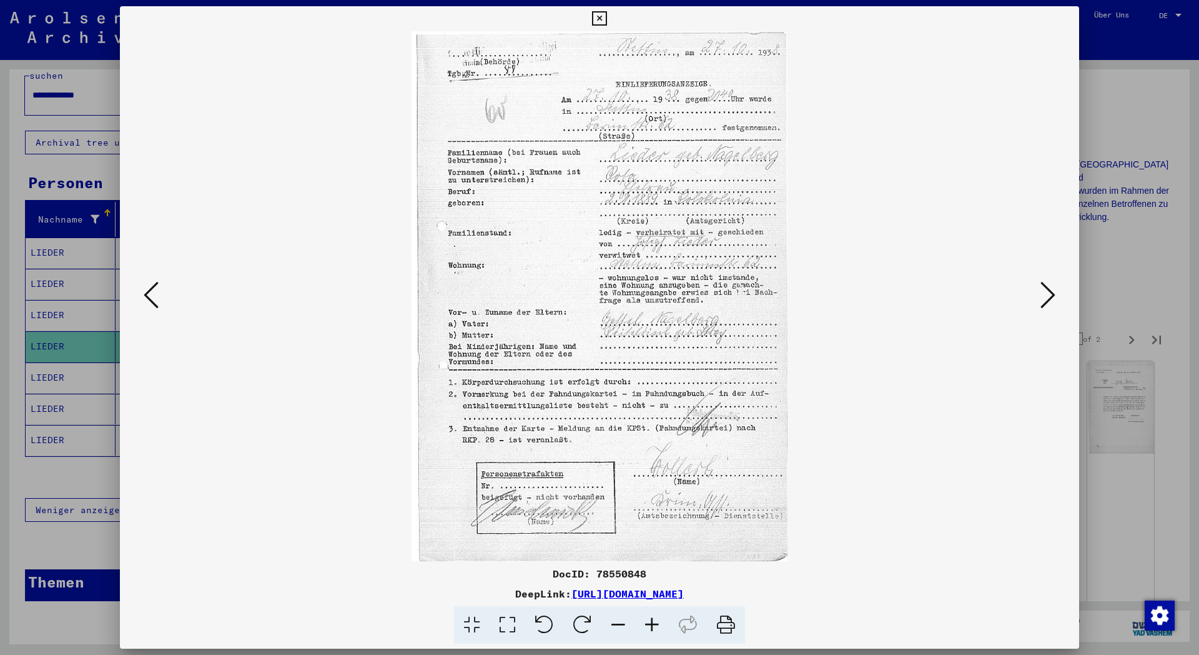
click at [1048, 290] on icon at bounding box center [1048, 295] width 15 height 30
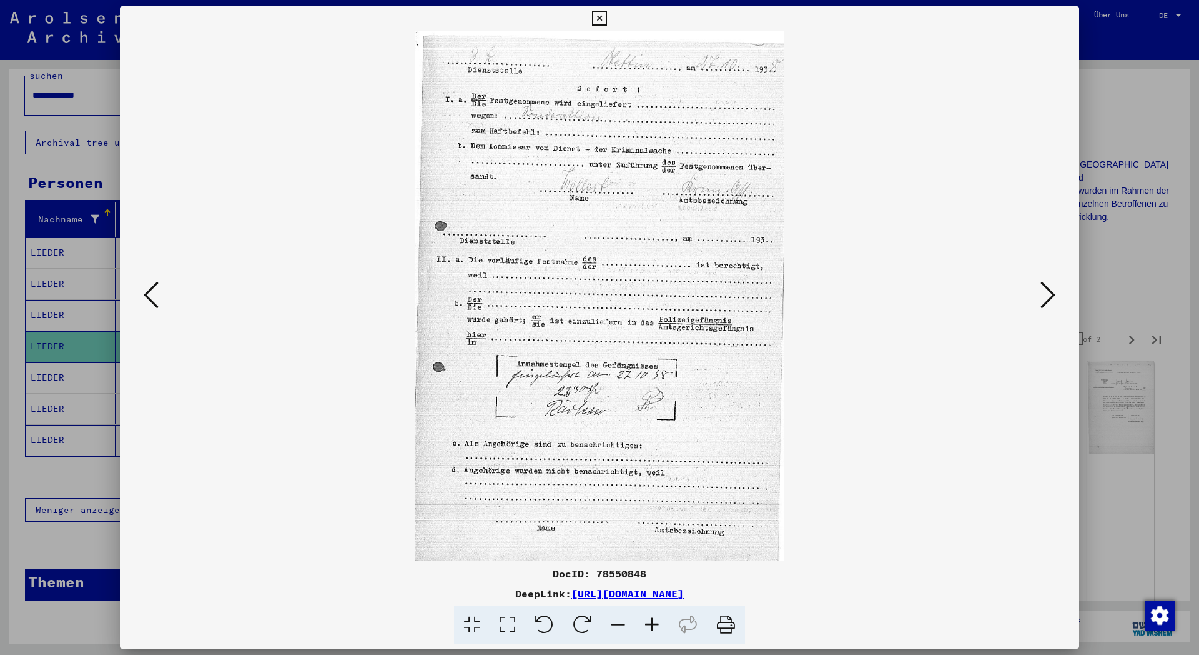
click at [1048, 290] on icon at bounding box center [1048, 295] width 15 height 30
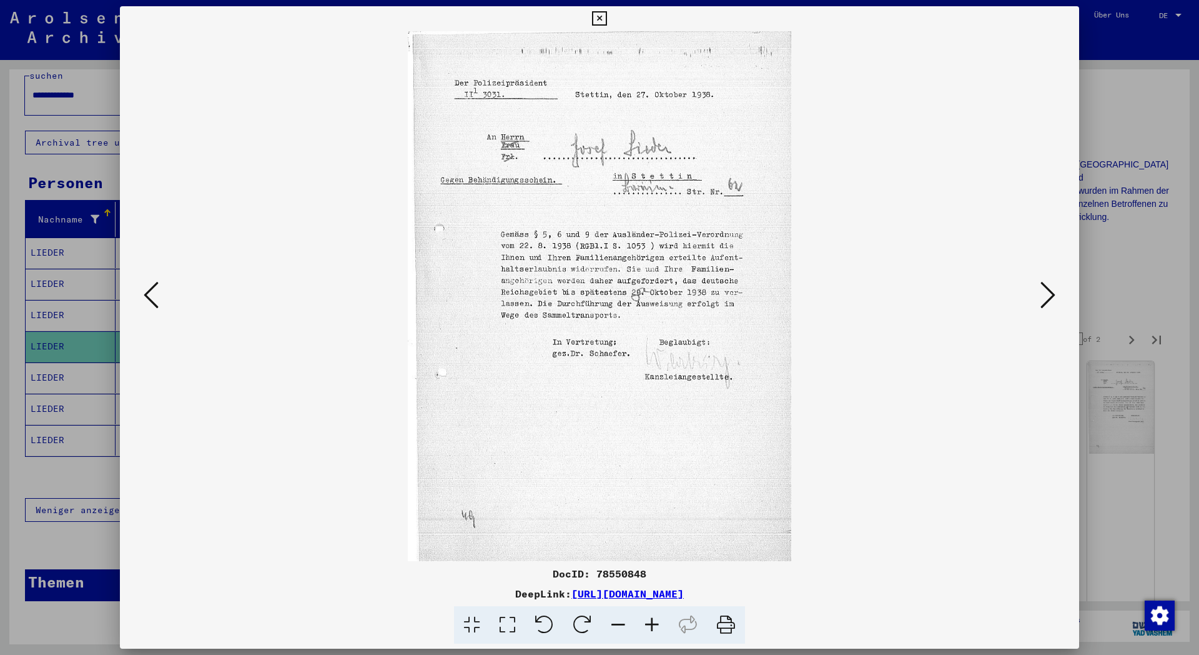
click at [1048, 290] on icon at bounding box center [1048, 295] width 15 height 30
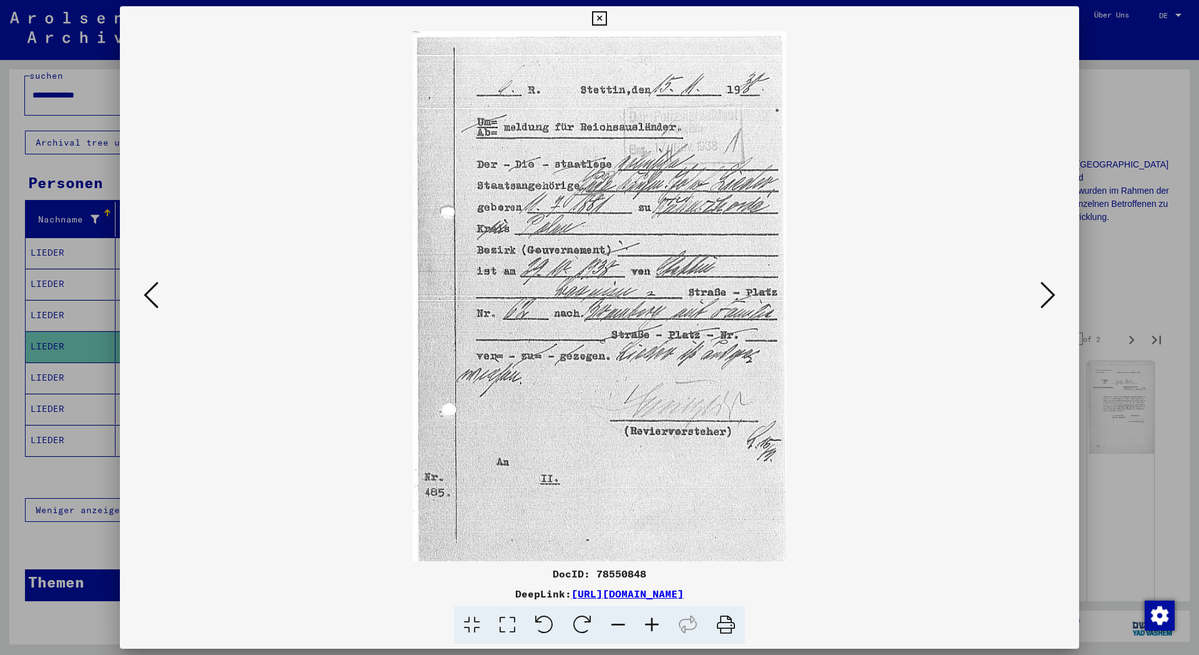
click at [1048, 290] on icon at bounding box center [1048, 295] width 15 height 30
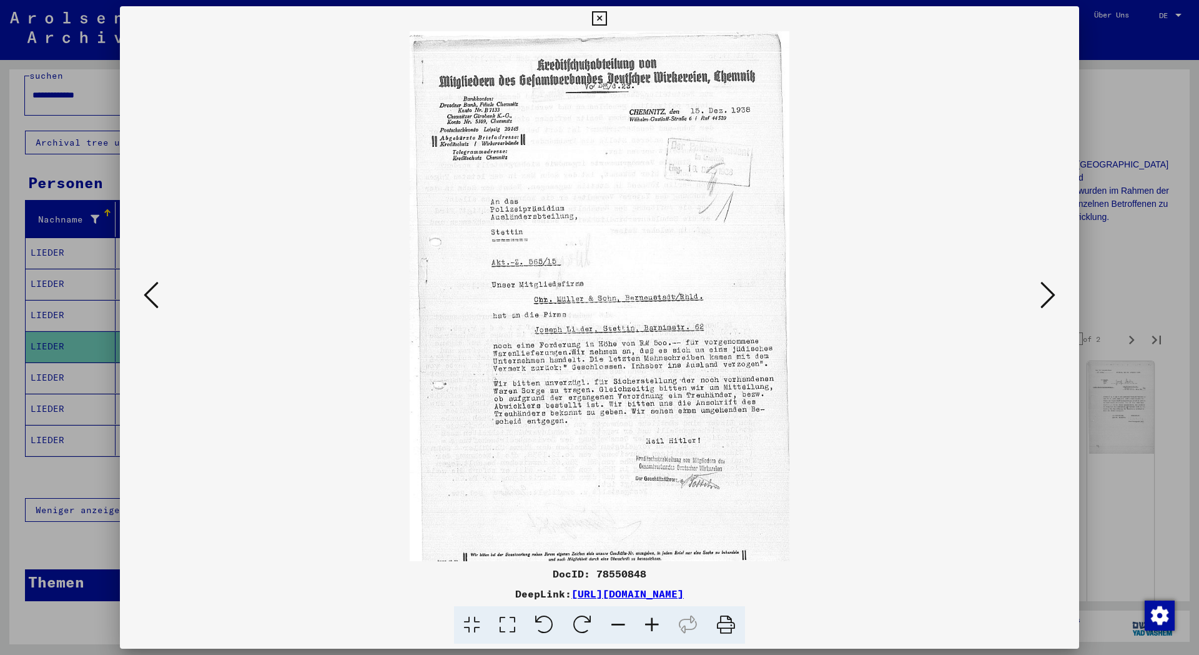
click at [1048, 290] on icon at bounding box center [1048, 295] width 15 height 30
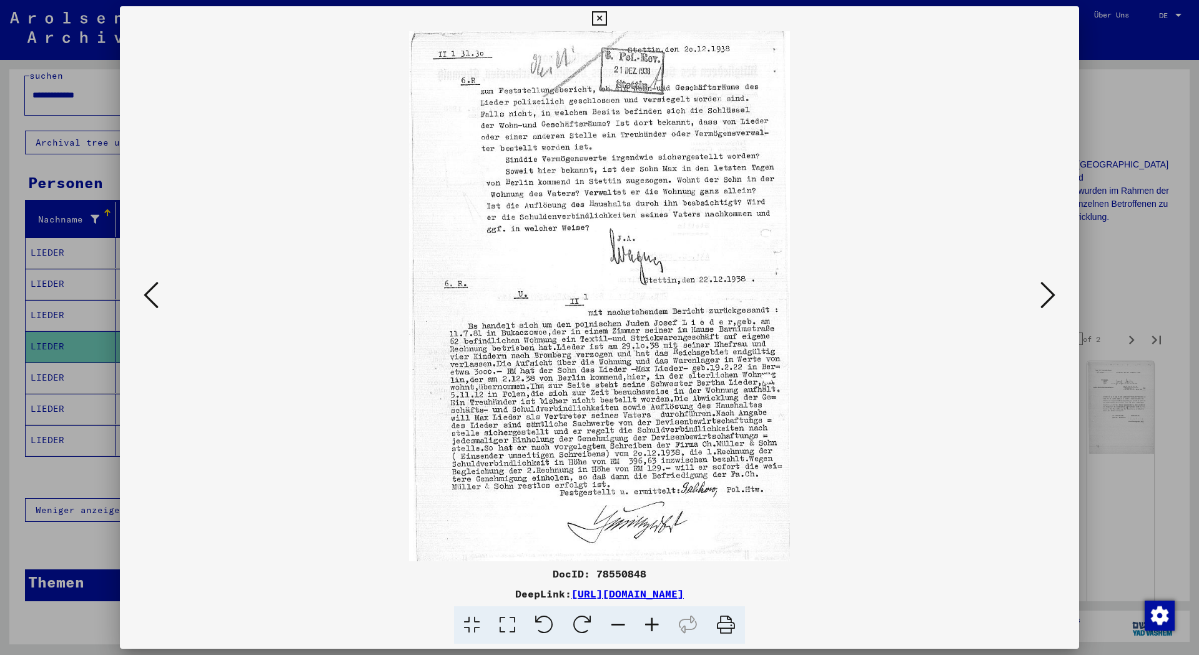
click at [1048, 290] on icon at bounding box center [1048, 295] width 15 height 30
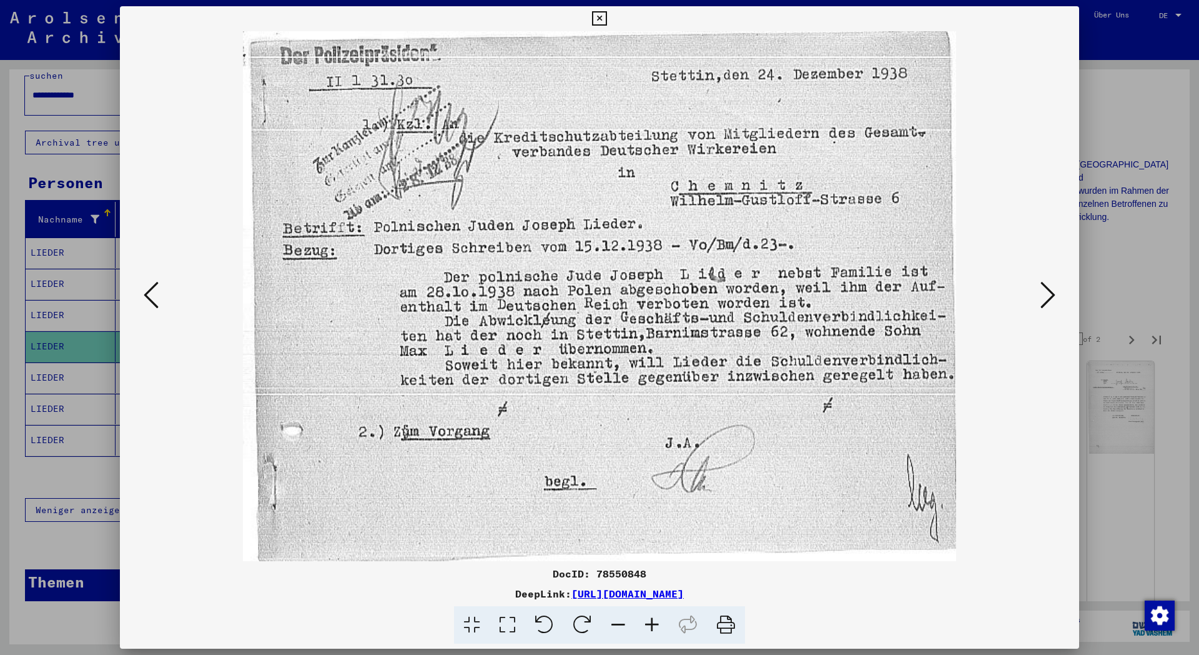
click at [1048, 290] on icon at bounding box center [1048, 295] width 15 height 30
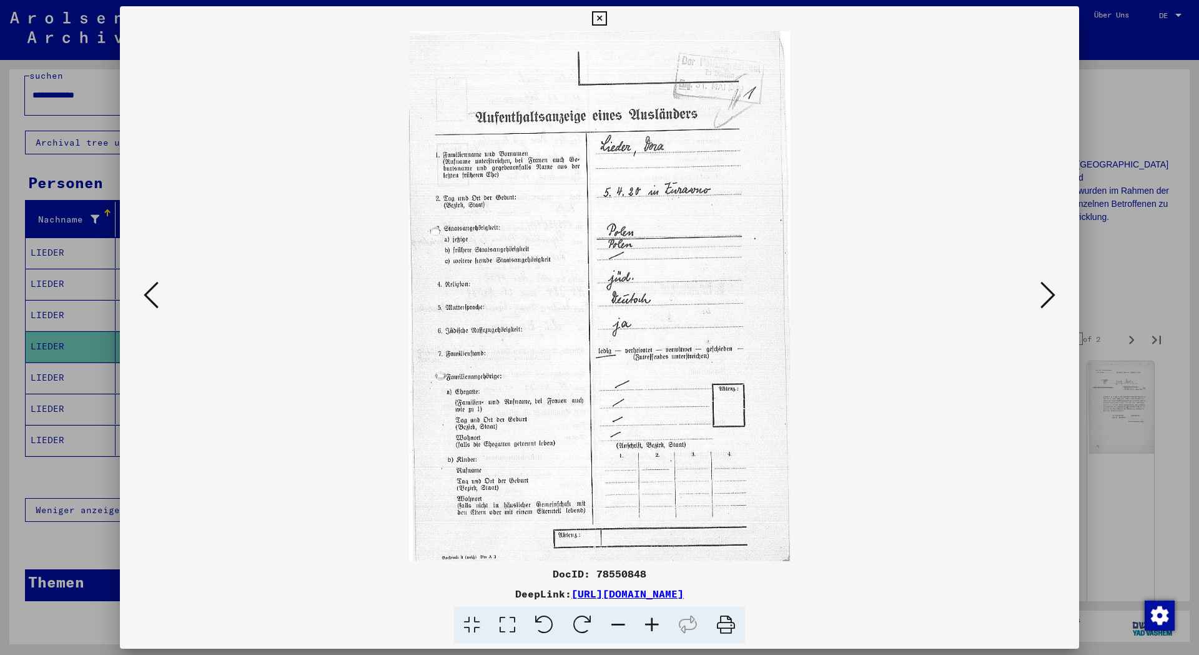
click at [1048, 290] on icon at bounding box center [1048, 295] width 15 height 30
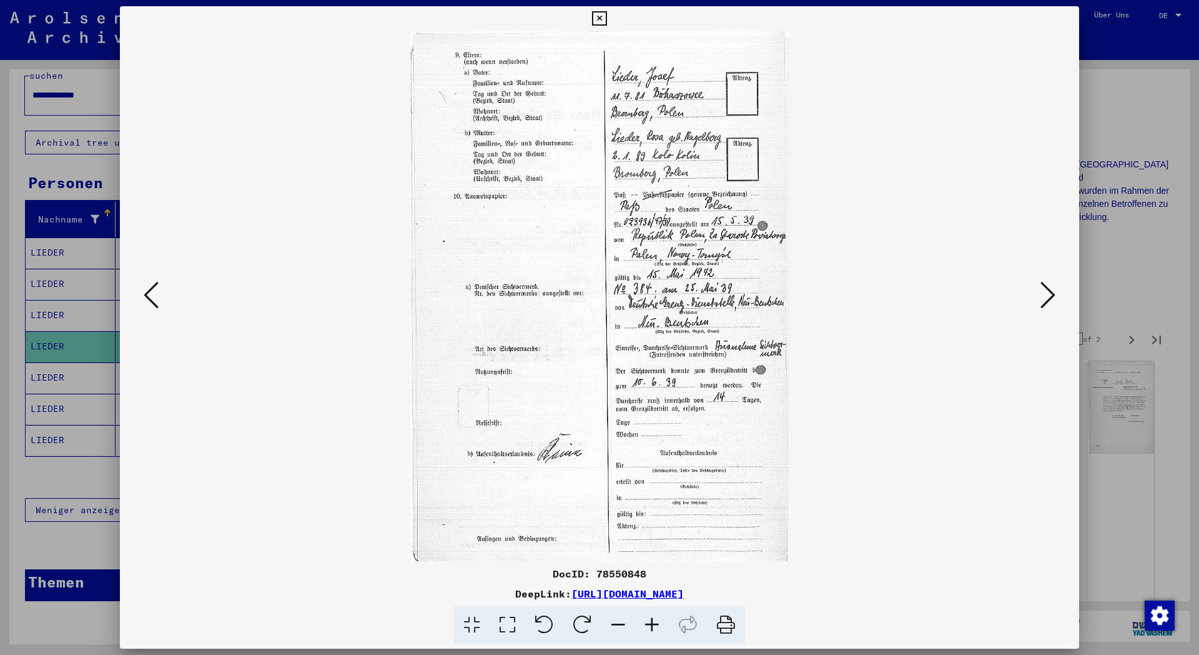
click at [1048, 290] on icon at bounding box center [1048, 295] width 15 height 30
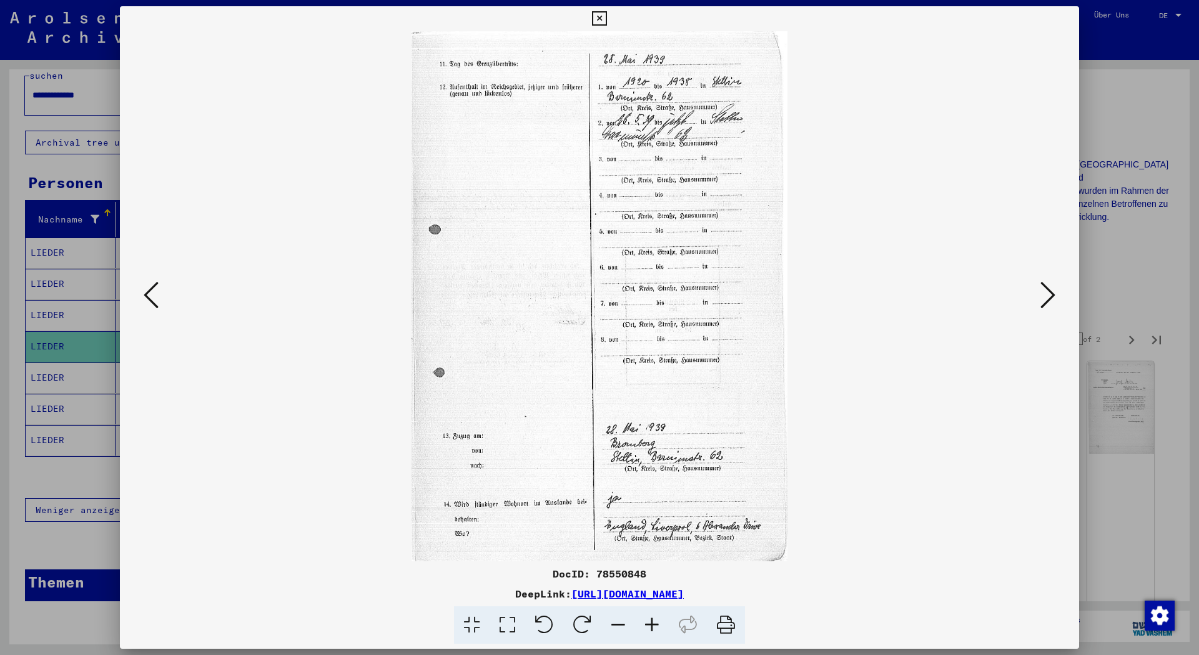
click at [1048, 290] on icon at bounding box center [1048, 295] width 15 height 30
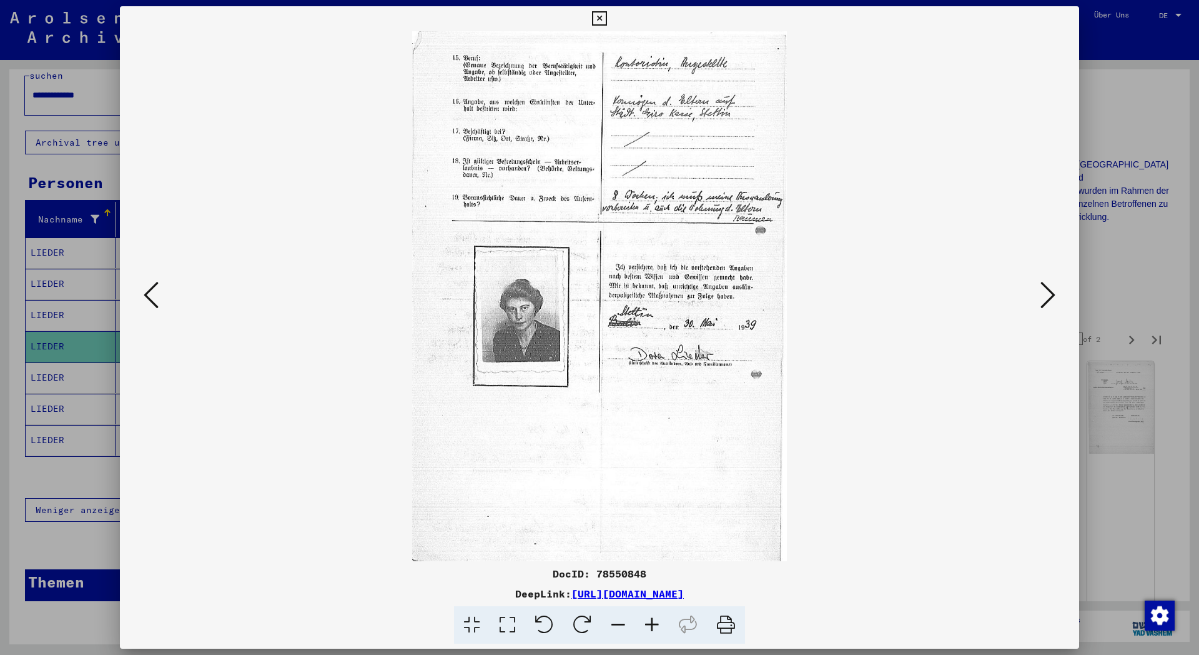
click at [1048, 290] on icon at bounding box center [1048, 295] width 15 height 30
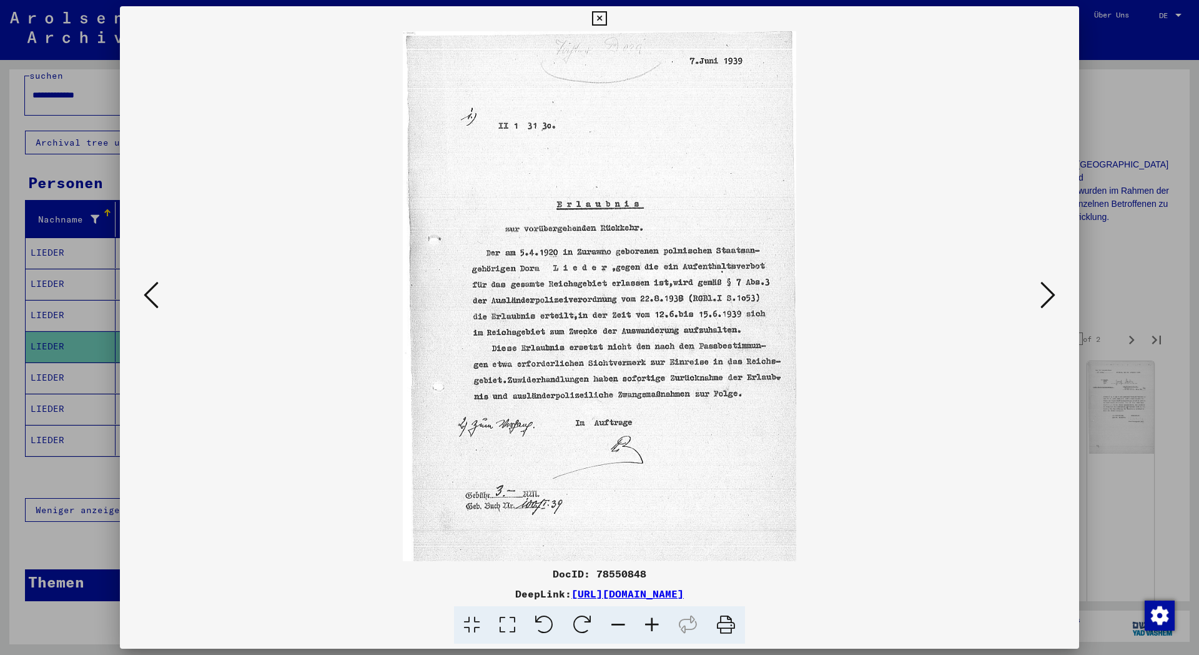
click at [1048, 290] on icon at bounding box center [1048, 295] width 15 height 30
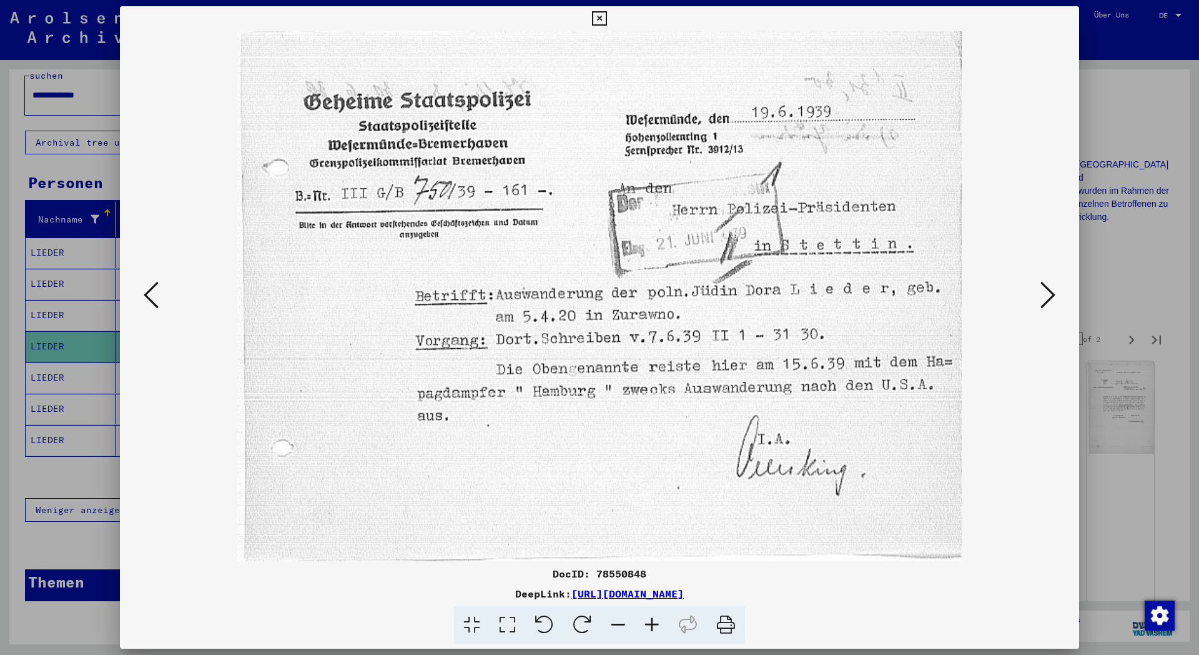
click at [1047, 290] on icon at bounding box center [1048, 295] width 15 height 30
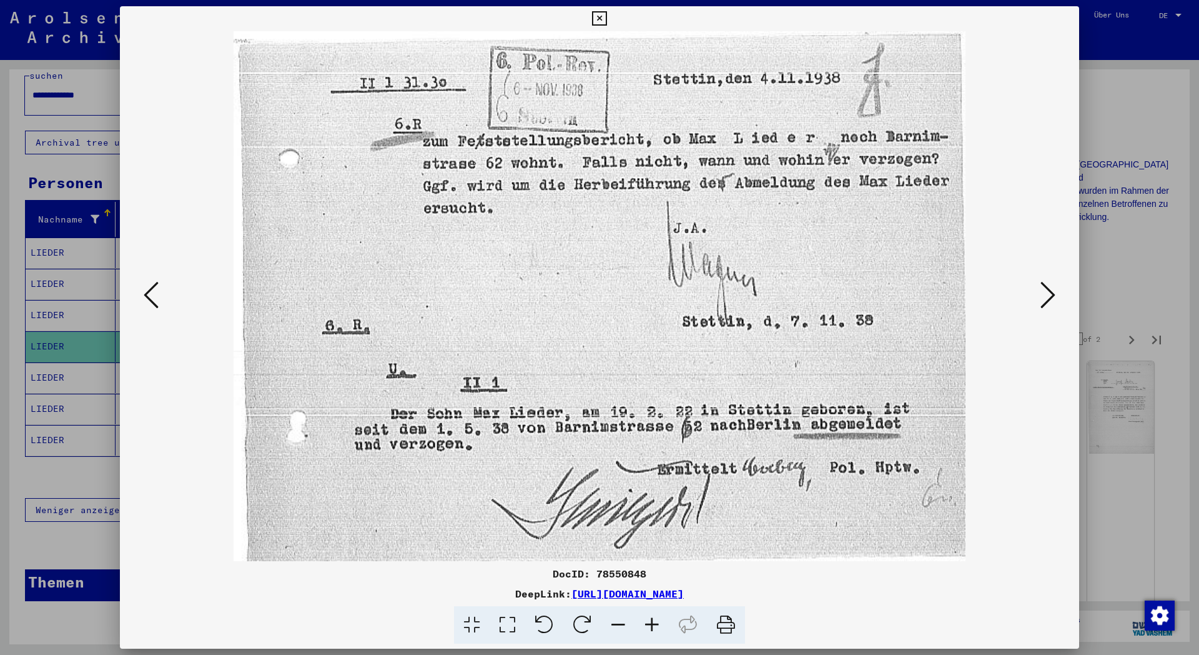
click at [1047, 290] on icon at bounding box center [1048, 295] width 15 height 30
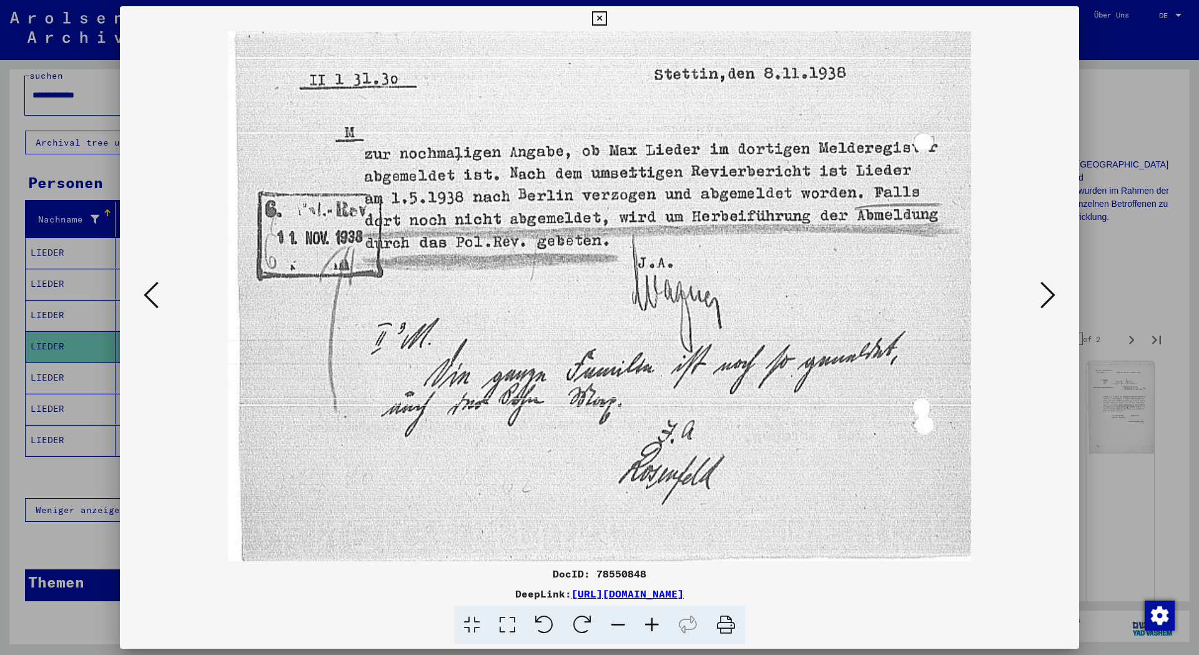
click at [1047, 290] on icon at bounding box center [1048, 295] width 15 height 30
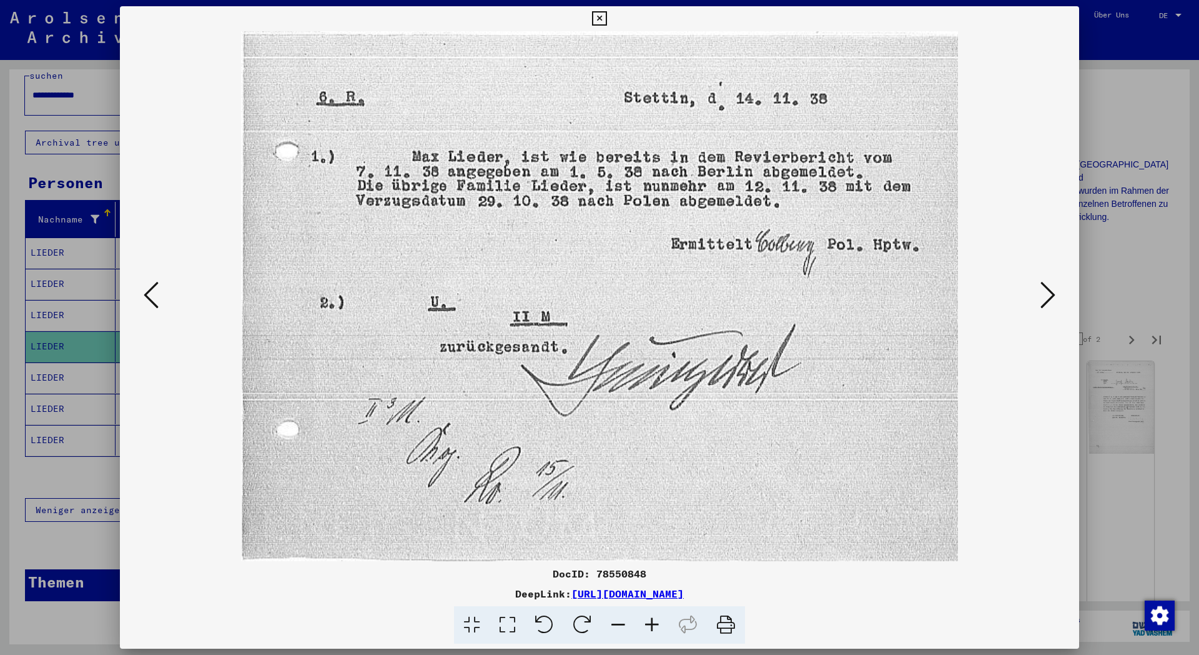
click at [1047, 290] on icon at bounding box center [1048, 295] width 15 height 30
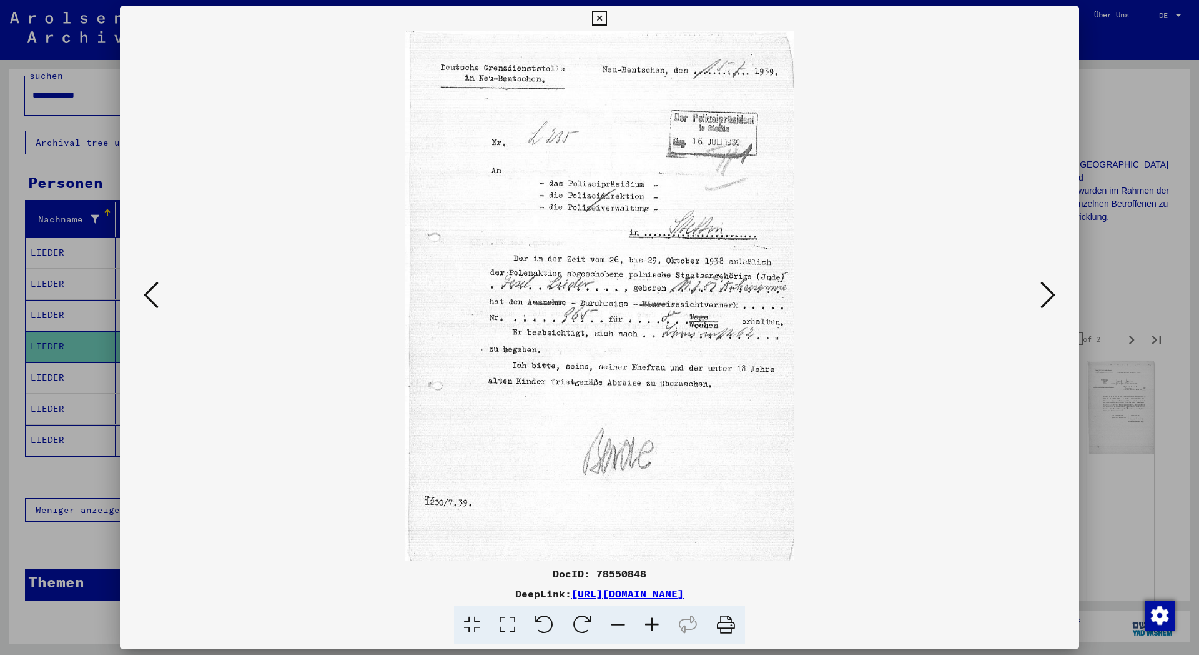
click at [1047, 290] on icon at bounding box center [1048, 295] width 15 height 30
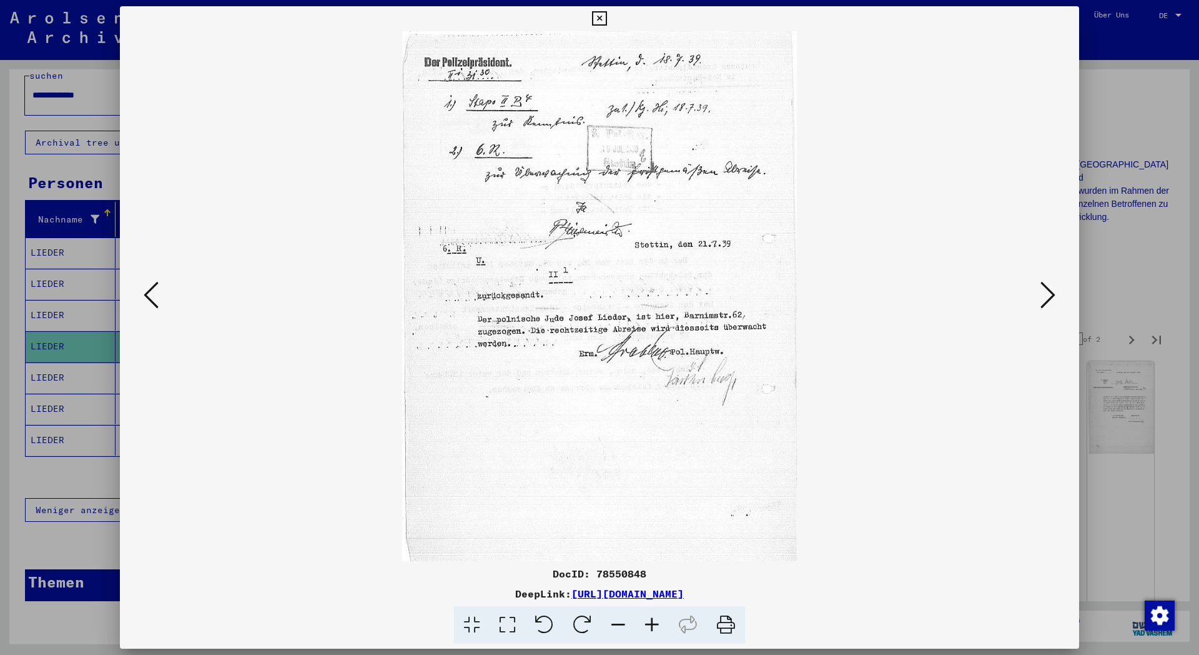
click at [1046, 290] on icon at bounding box center [1048, 295] width 15 height 30
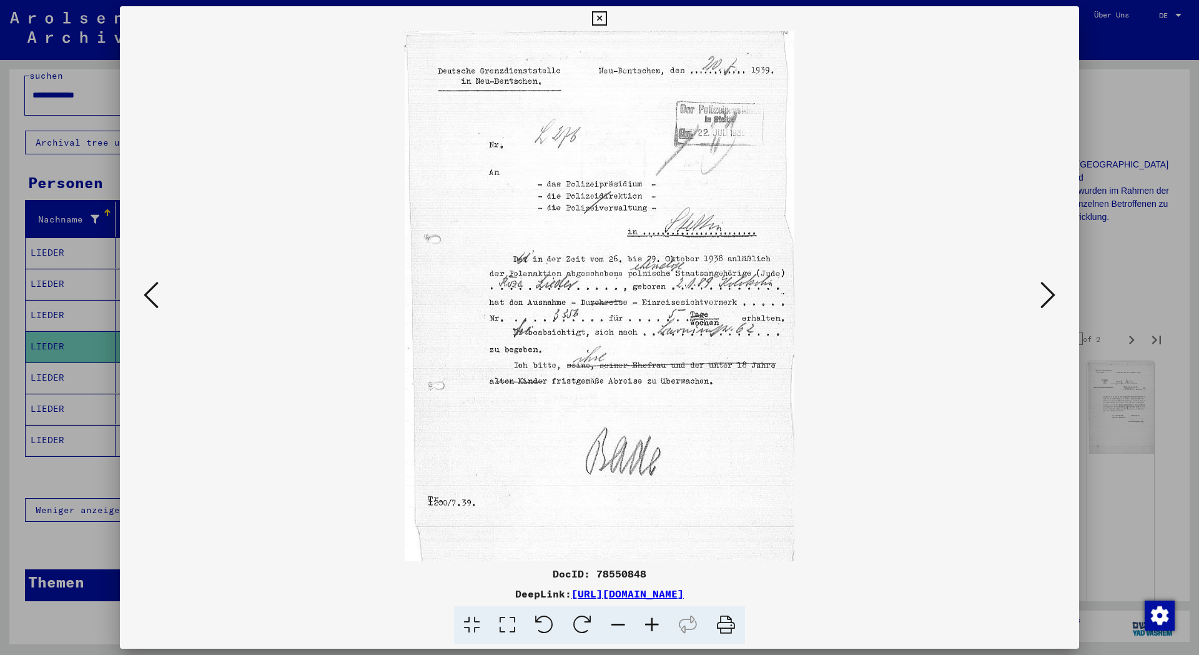
click at [1046, 290] on icon at bounding box center [1048, 295] width 15 height 30
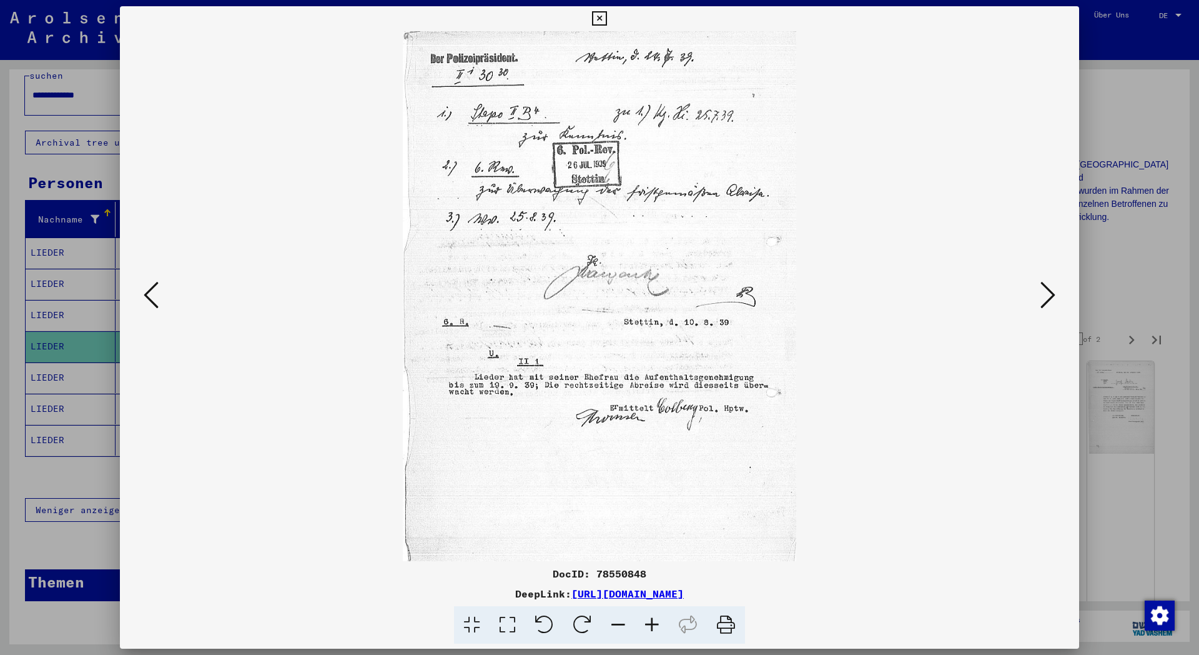
click at [1046, 290] on icon at bounding box center [1048, 295] width 15 height 30
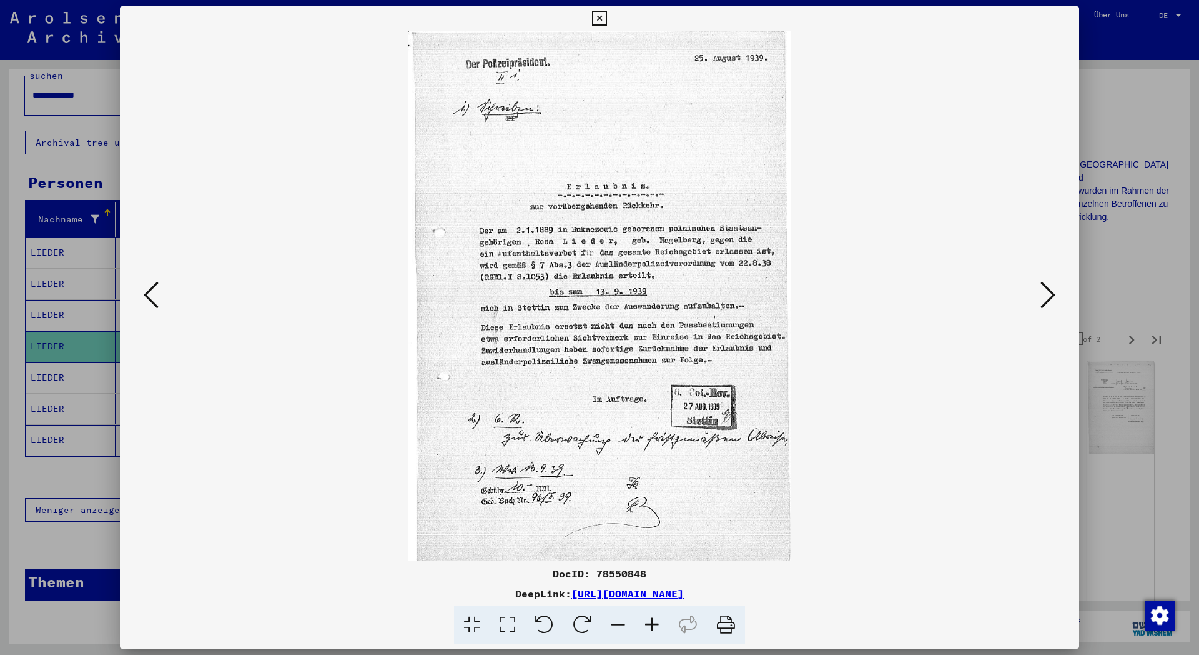
click at [1046, 287] on icon at bounding box center [1048, 295] width 15 height 30
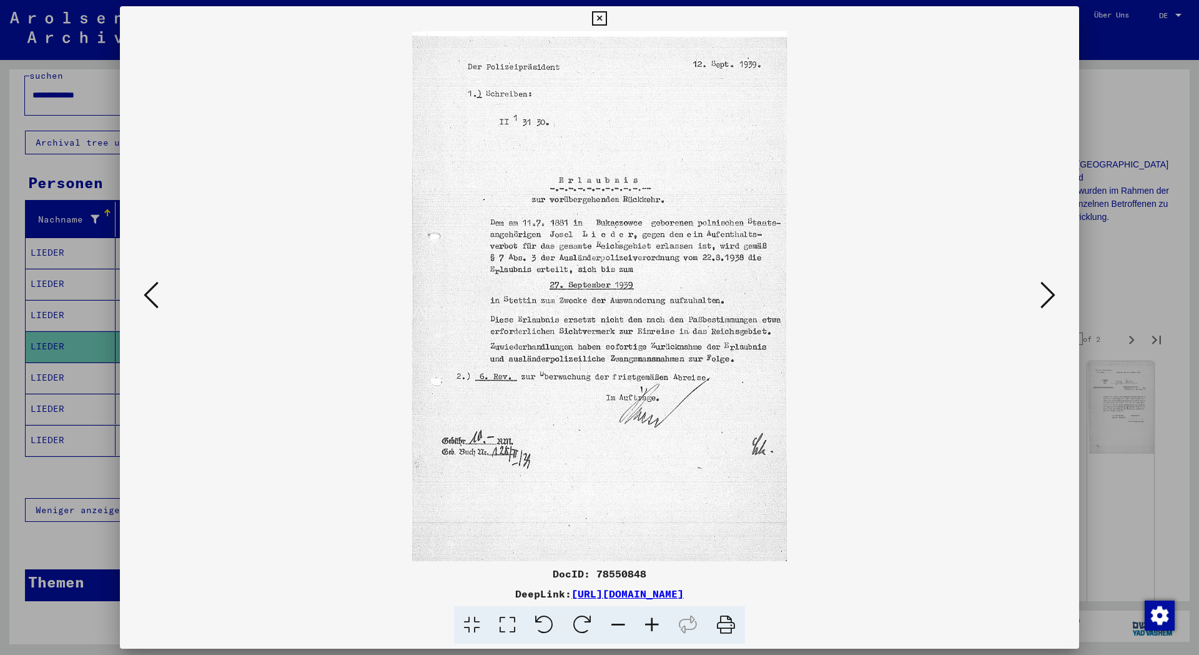
click at [1046, 287] on icon at bounding box center [1048, 295] width 15 height 30
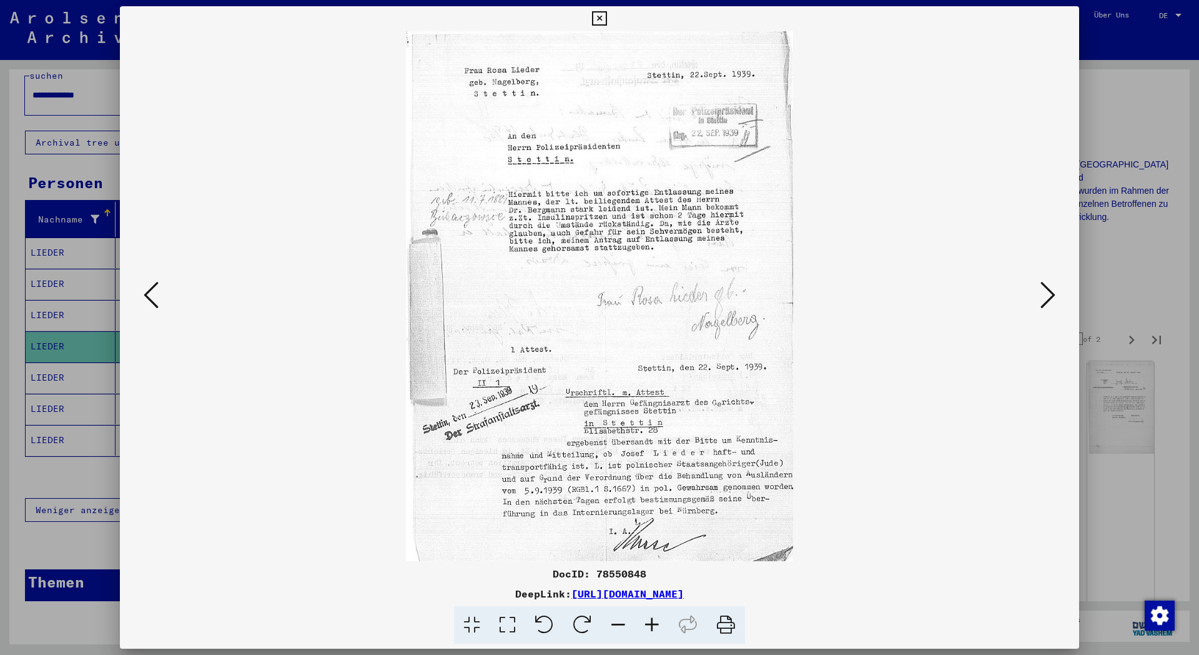
click at [1046, 287] on icon at bounding box center [1048, 295] width 15 height 30
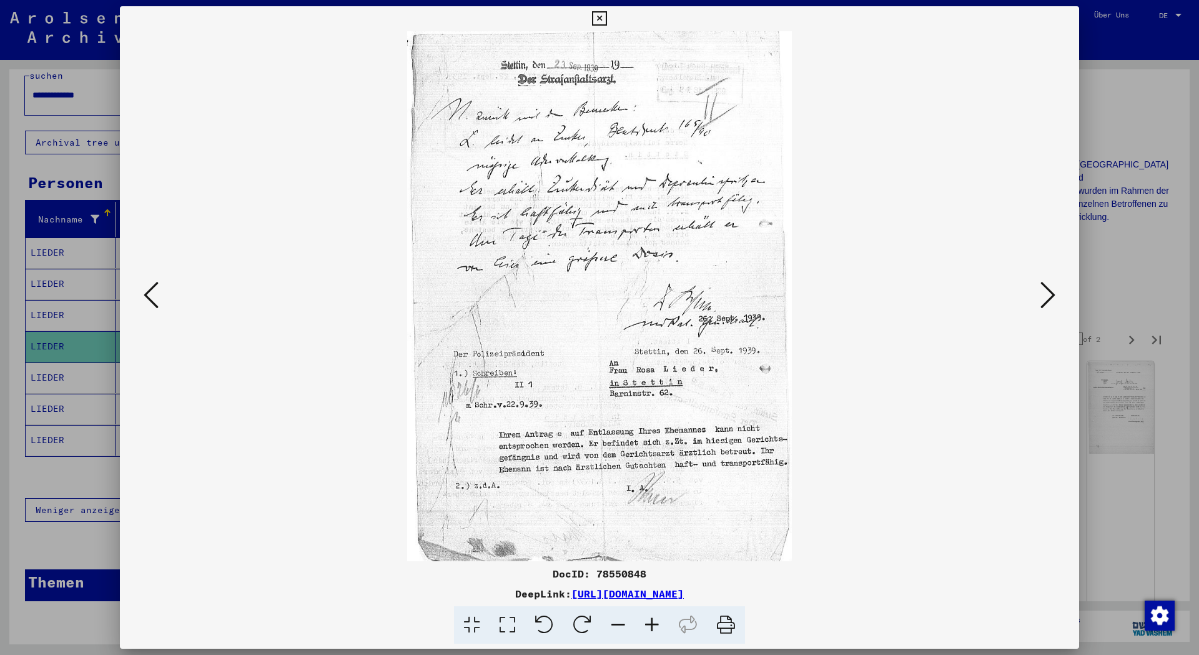
click at [1046, 287] on icon at bounding box center [1048, 295] width 15 height 30
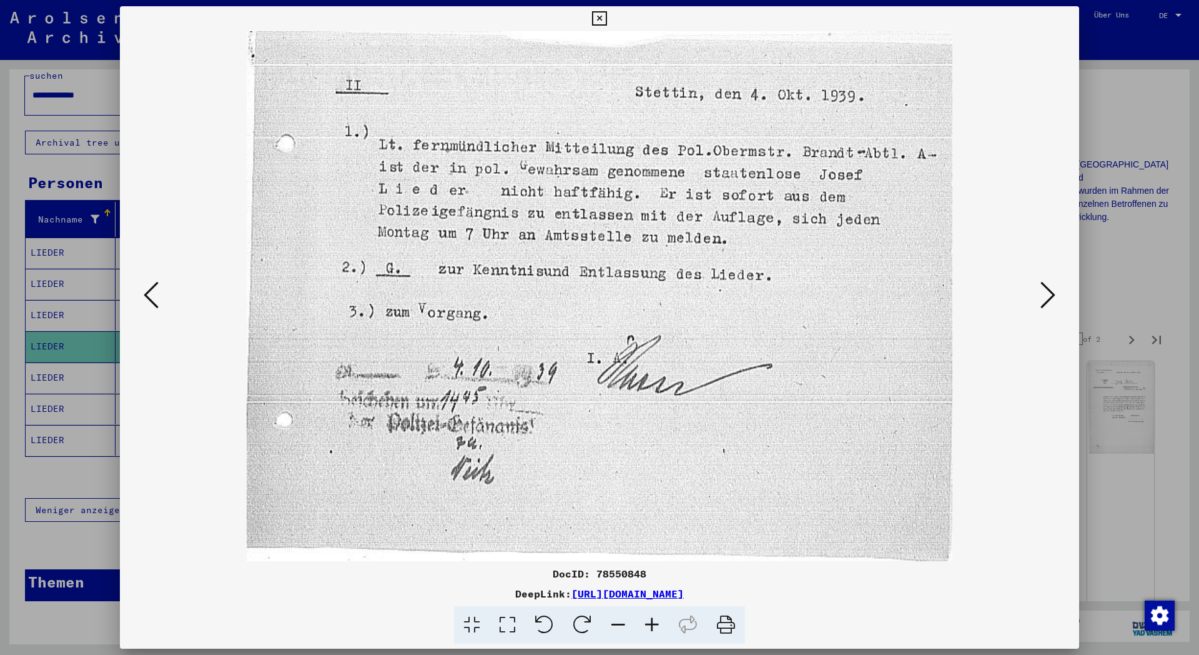
click at [607, 17] on icon at bounding box center [599, 18] width 14 height 15
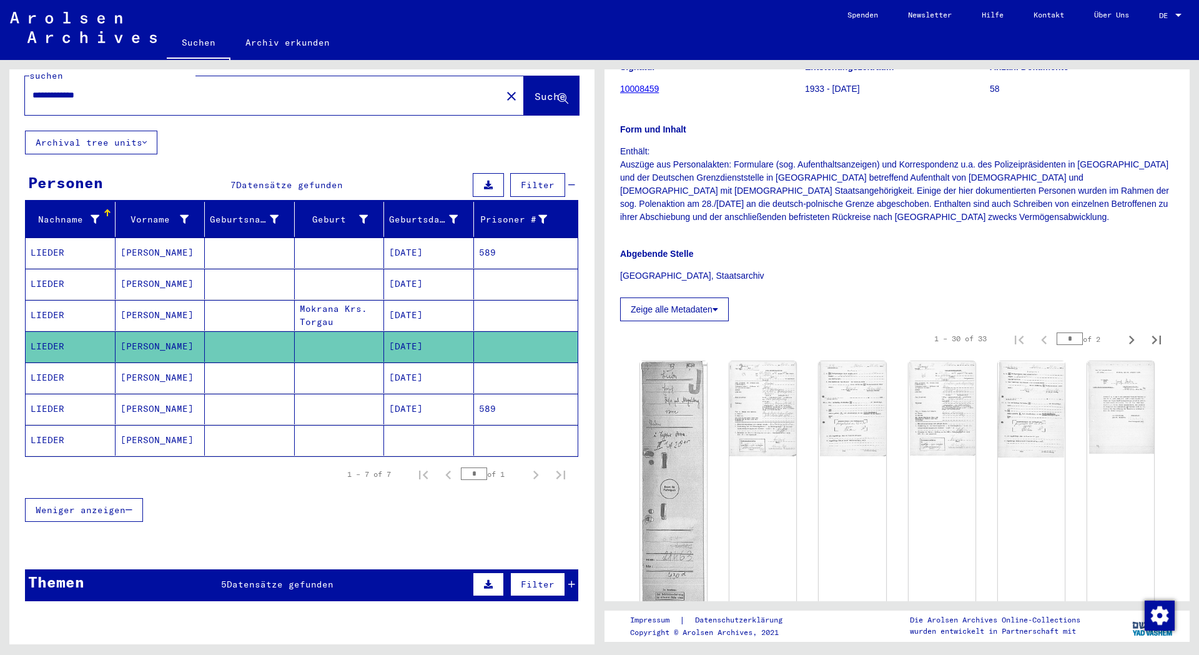
click at [408, 362] on mat-cell "[DATE]" at bounding box center [429, 377] width 90 height 31
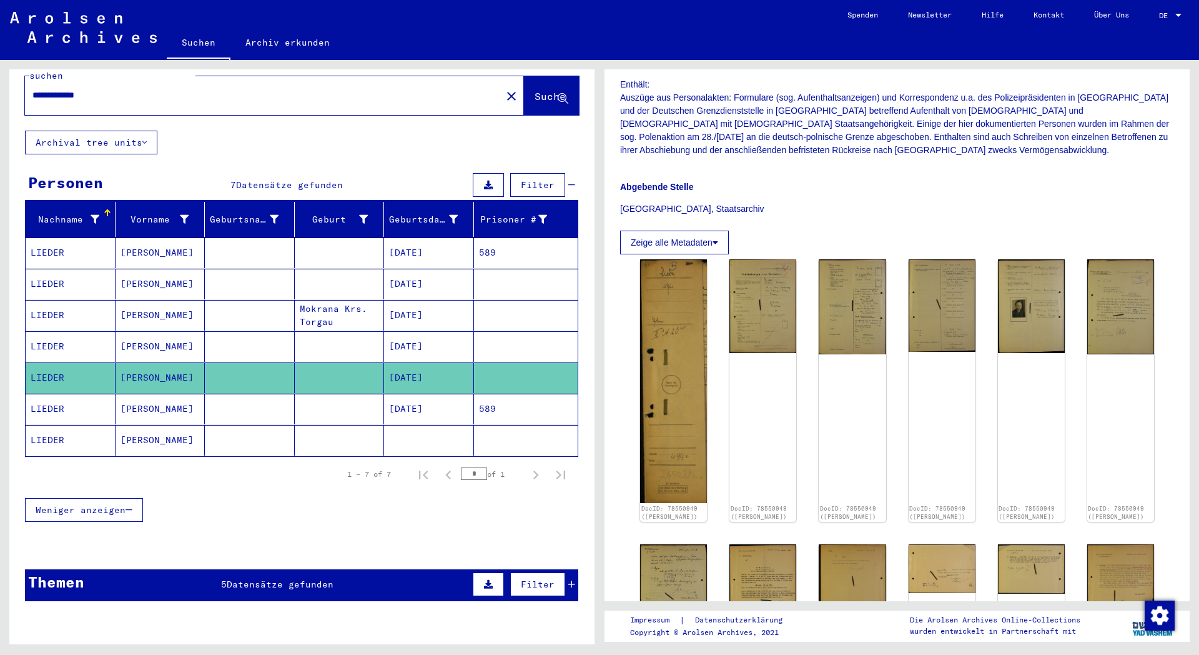
scroll to position [270, 0]
click at [737, 293] on img at bounding box center [763, 301] width 71 height 99
